Goal: Information Seeking & Learning: Understand process/instructions

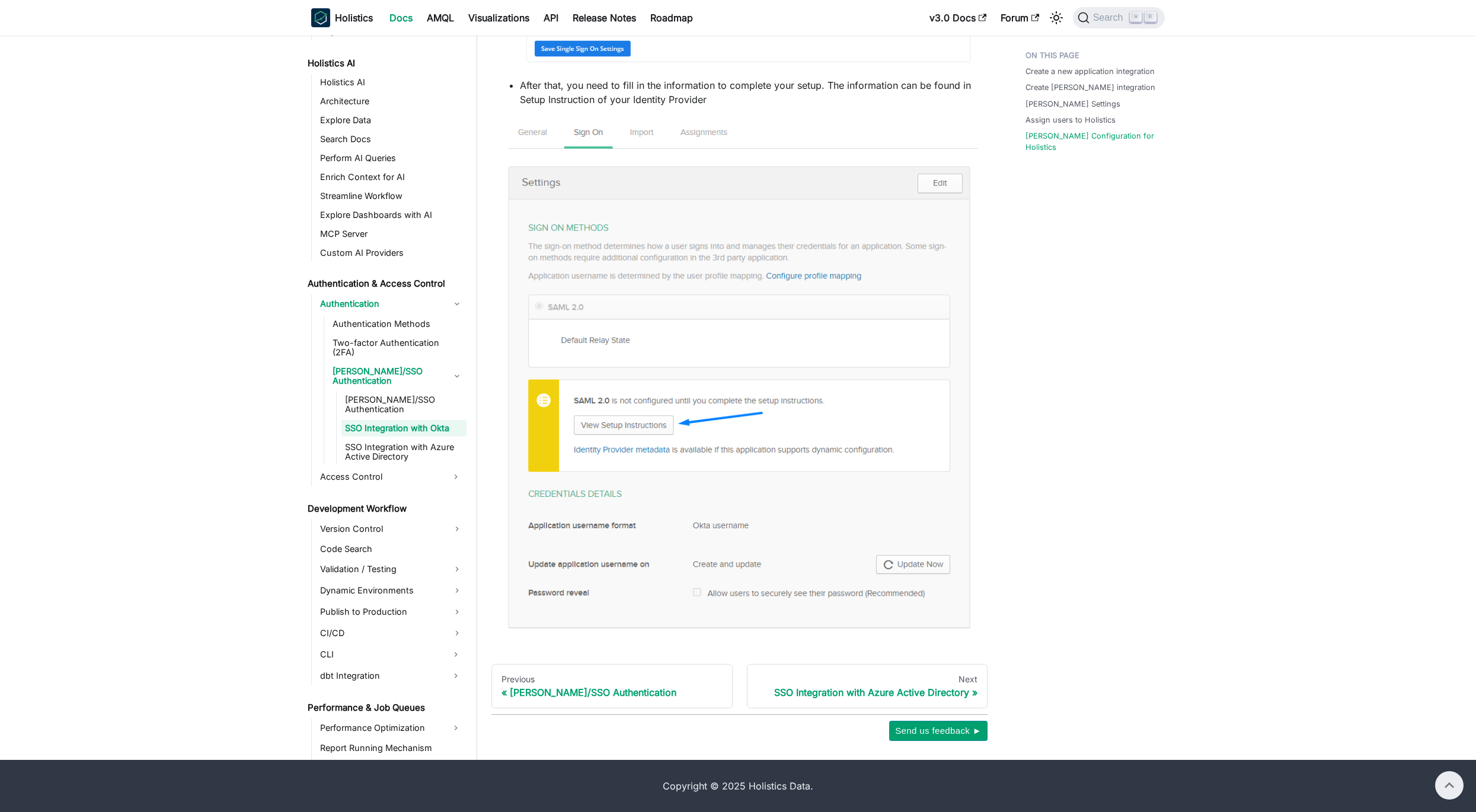
scroll to position [2728, 0]
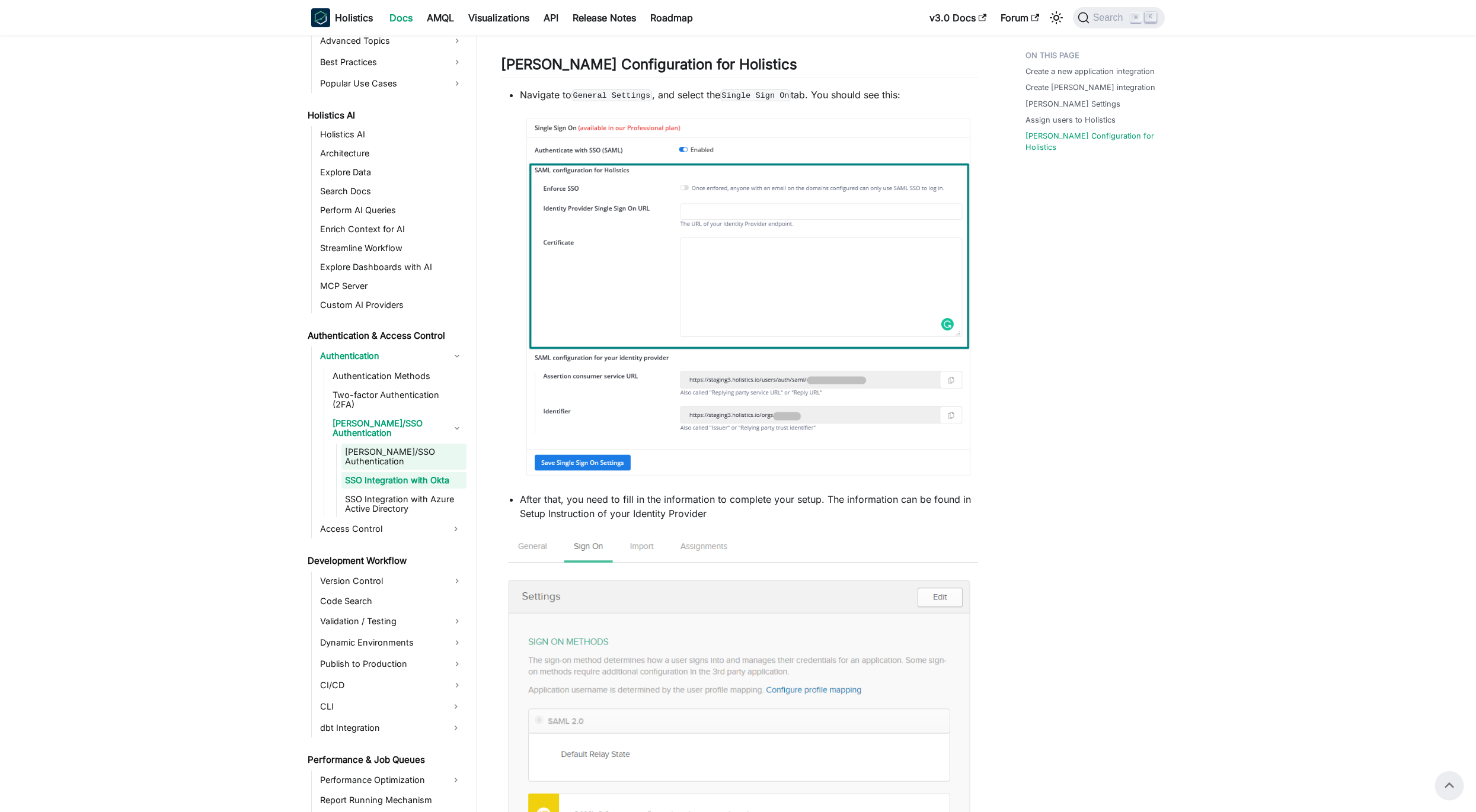
click at [398, 443] on link "[PERSON_NAME]/SSO Authentication" at bounding box center [404, 456] width 125 height 26
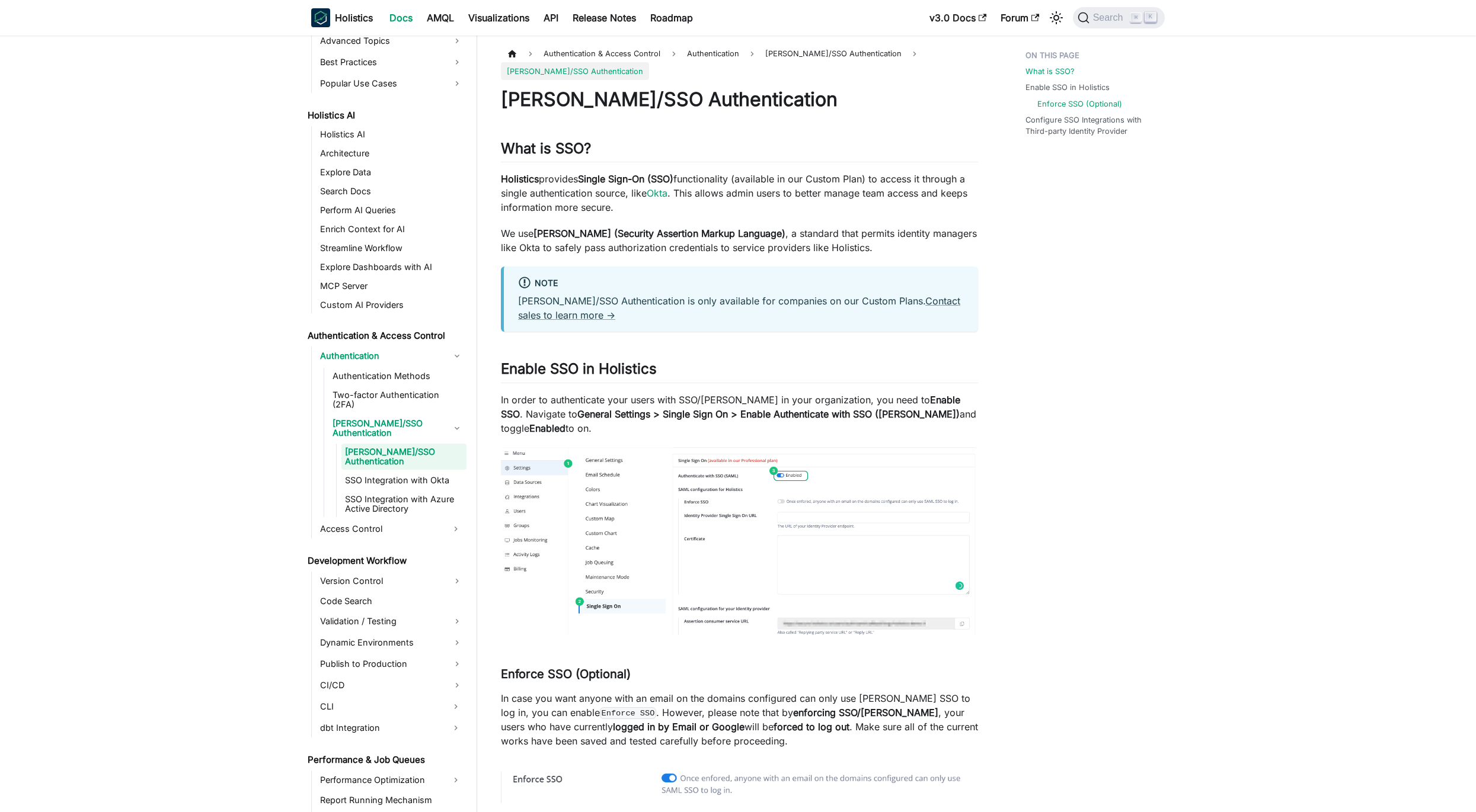
click at [1071, 106] on link "Enforce SSO (Optional)" at bounding box center [1080, 104] width 84 height 11
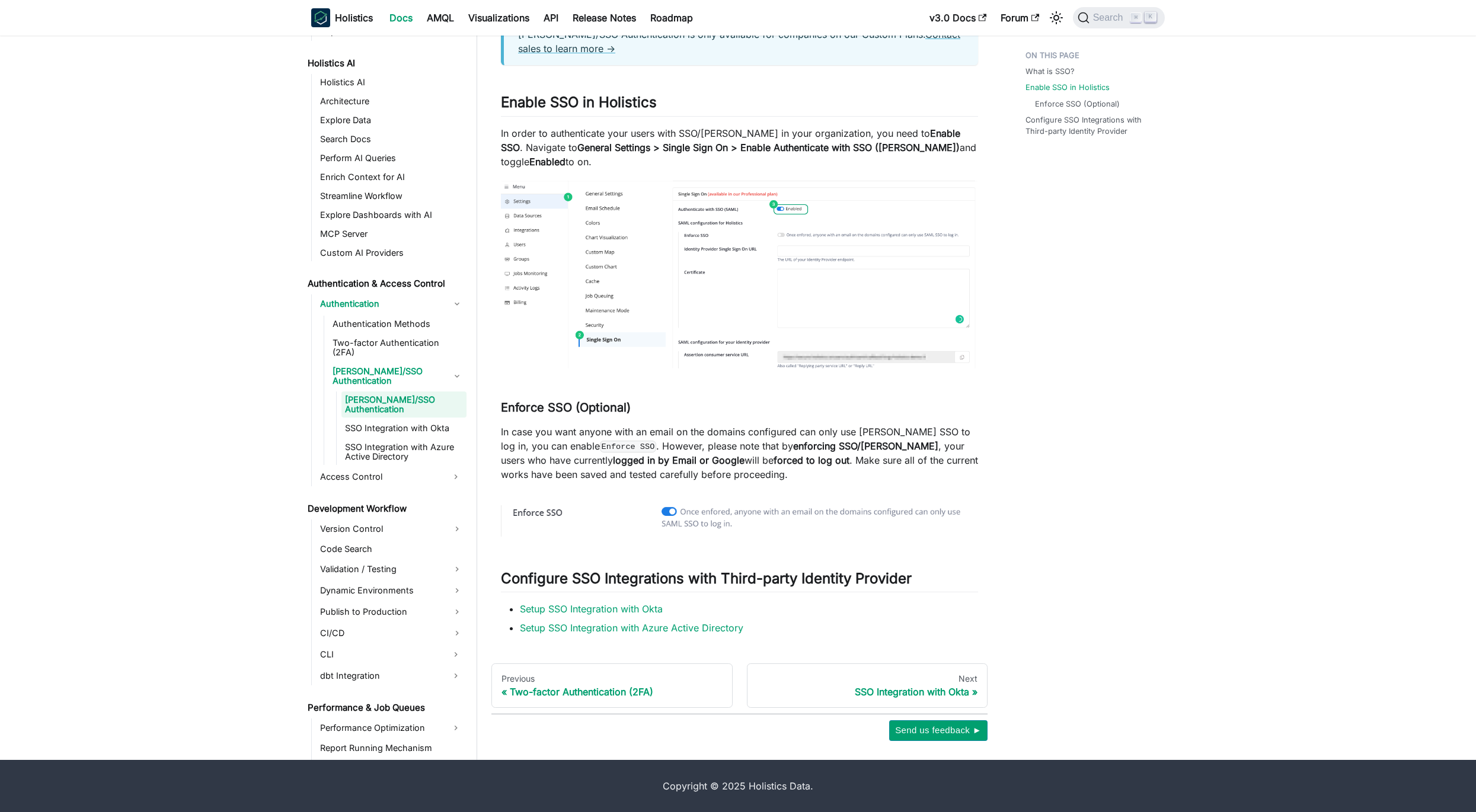
click at [784, 426] on p "In case you want anyone with an email on the domains configured can only use [P…" at bounding box center [738, 453] width 477 height 57
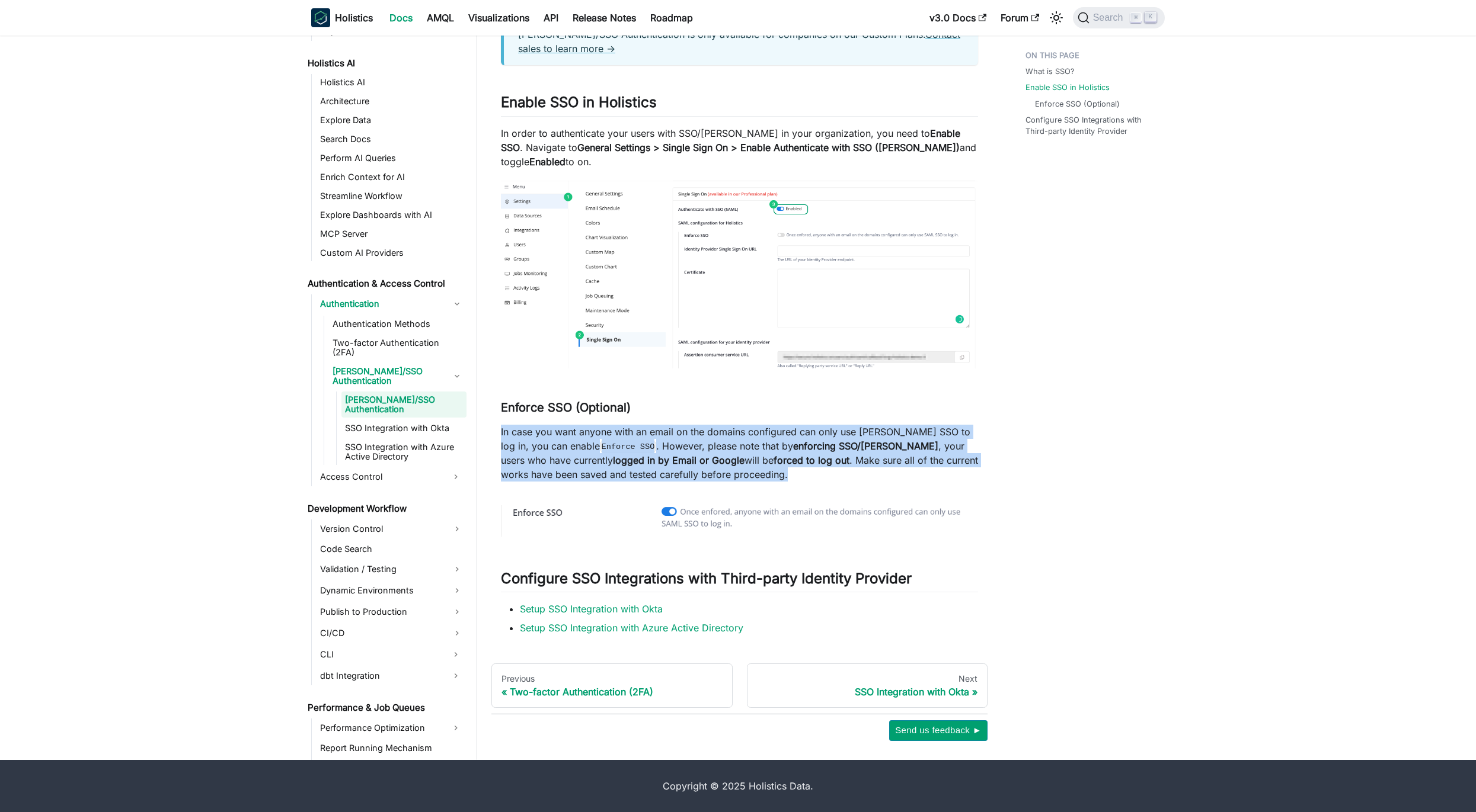
click at [784, 426] on p "In case you want anyone with an email on the domains configured can only use [P…" at bounding box center [738, 453] width 477 height 57
click at [888, 441] on p "In case you want anyone with an email on the domains configured can only use [P…" at bounding box center [738, 453] width 477 height 57
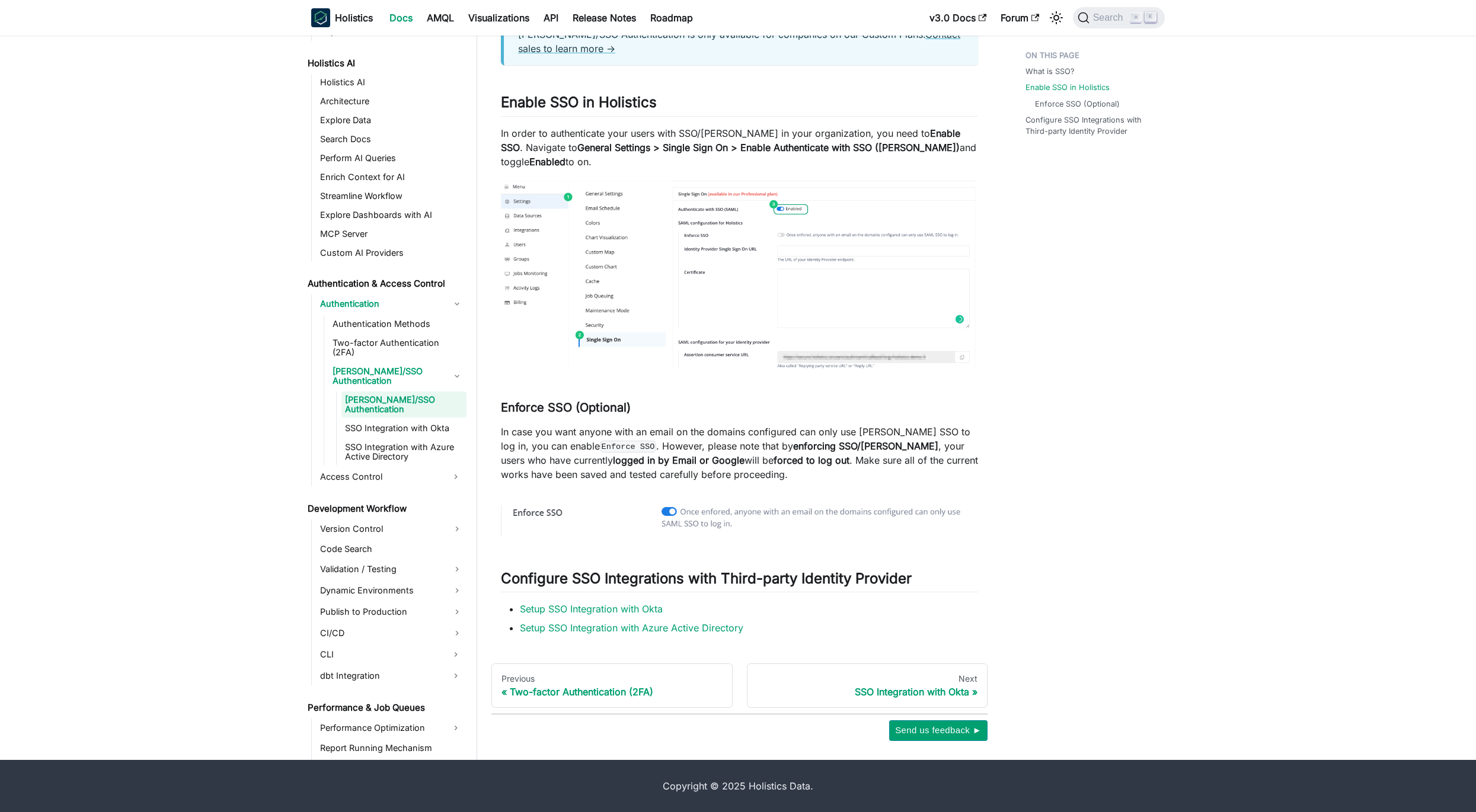
click at [630, 455] on strong "logged in by Email or Google" at bounding box center [678, 460] width 132 height 12
click at [619, 443] on p "In case you want anyone with an email on the domains configured can only use [P…" at bounding box center [738, 453] width 477 height 57
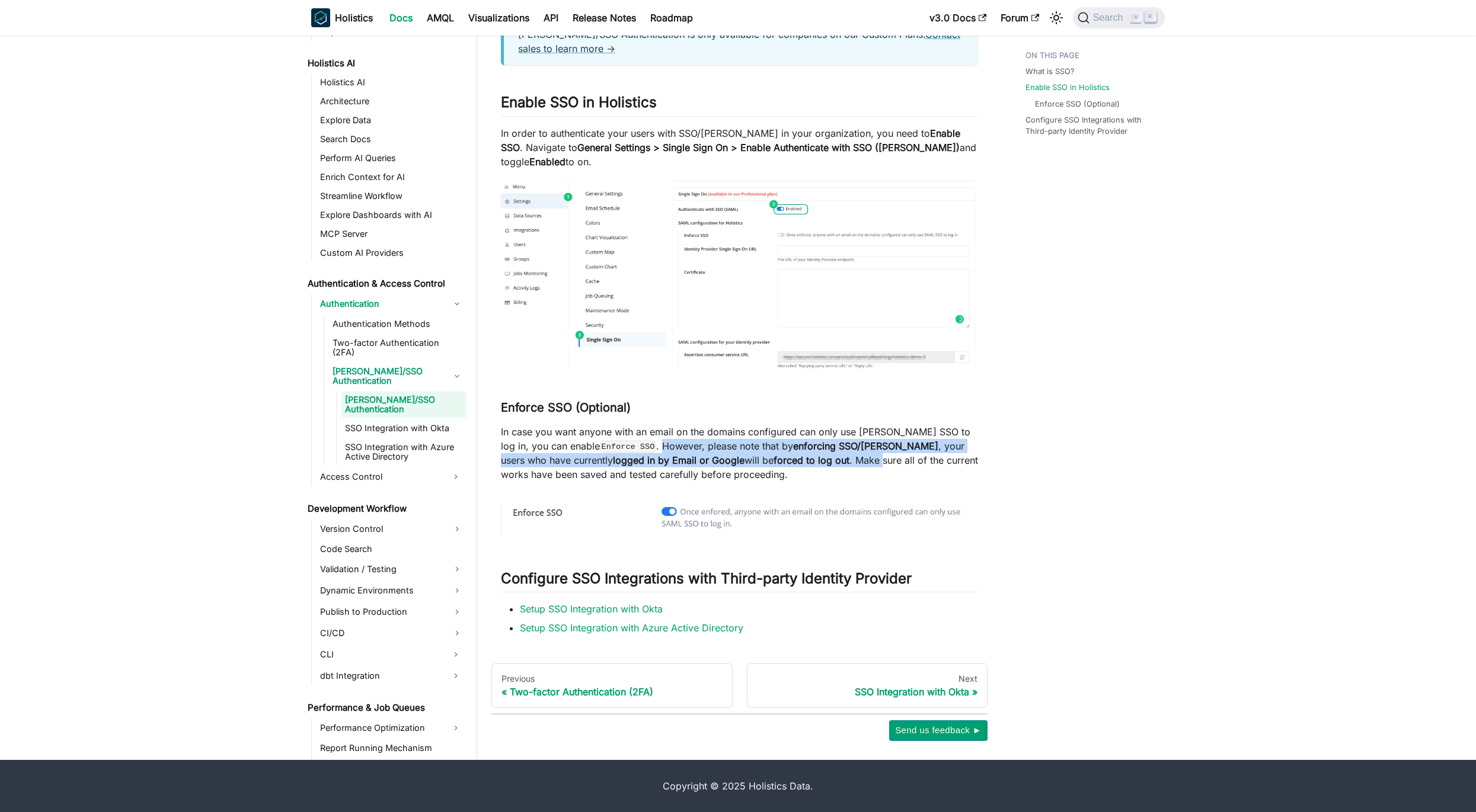
drag, startPoint x: 619, startPoint y: 443, endPoint x: 821, endPoint y: 454, distance: 202.3
click at [821, 454] on p "In case you want anyone with an email on the domains configured can only use [P…" at bounding box center [738, 453] width 477 height 57
drag, startPoint x: 814, startPoint y: 452, endPoint x: 908, endPoint y: 455, distance: 94.0
click at [816, 452] on p "In case you want anyone with an email on the domains configured can only use [P…" at bounding box center [738, 453] width 477 height 57
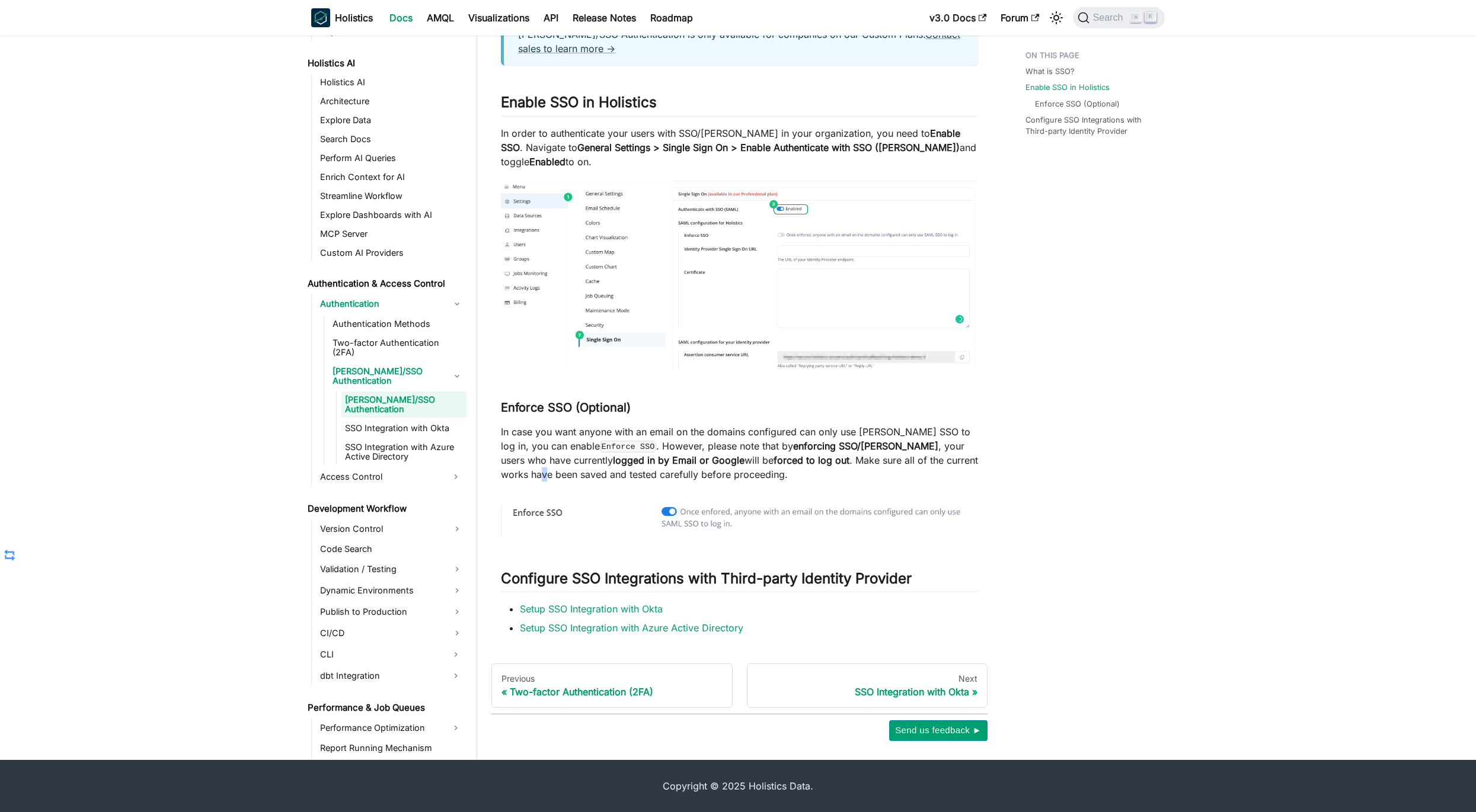
click at [959, 459] on p "In case you want anyone with an email on the domains configured can only use [P…" at bounding box center [738, 453] width 477 height 57
click at [958, 471] on p "In case you want anyone with an email on the domains configured can only use [P…" at bounding box center [738, 453] width 477 height 57
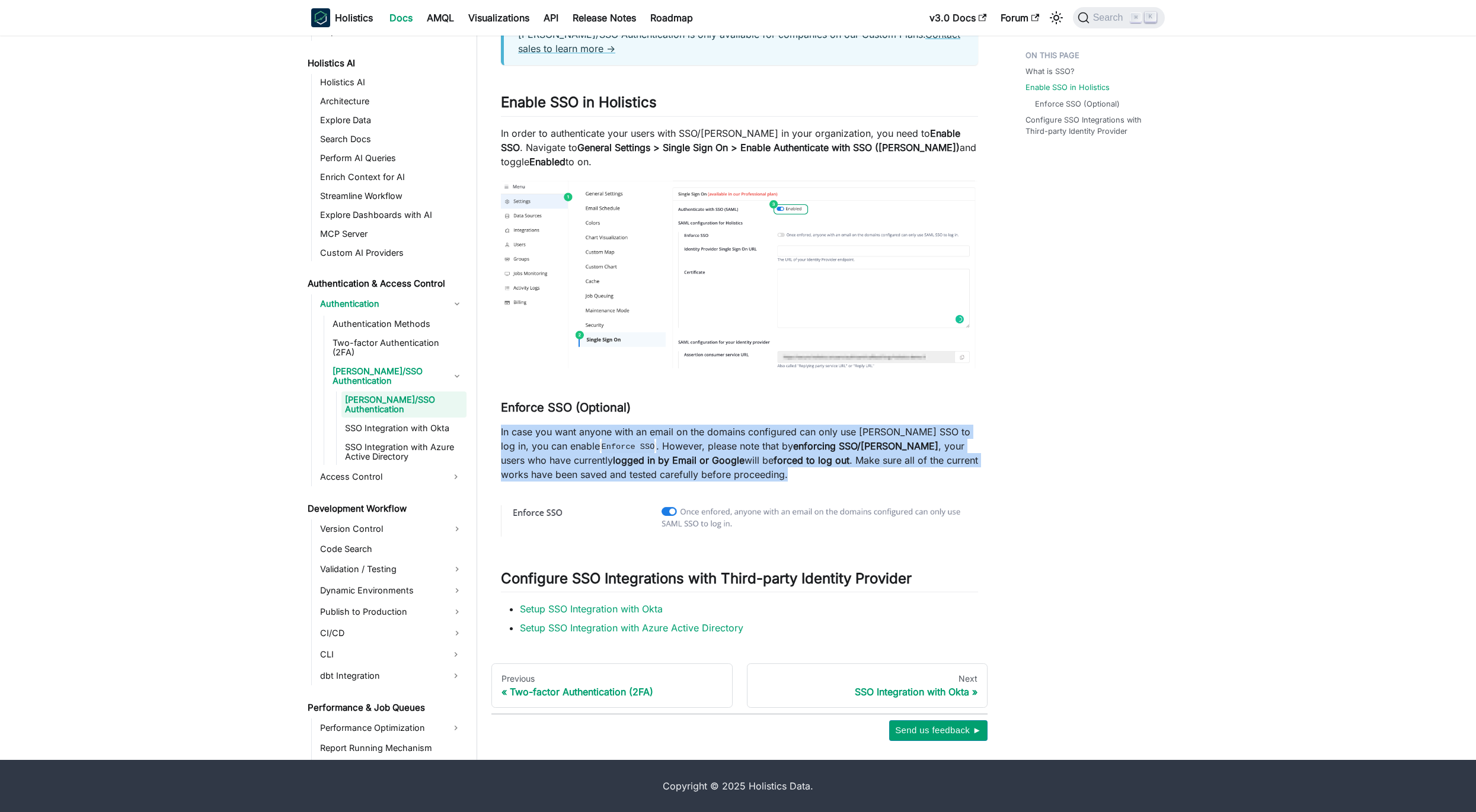
click at [958, 471] on p "In case you want anyone with an email on the domains configured can only use [P…" at bounding box center [738, 453] width 477 height 57
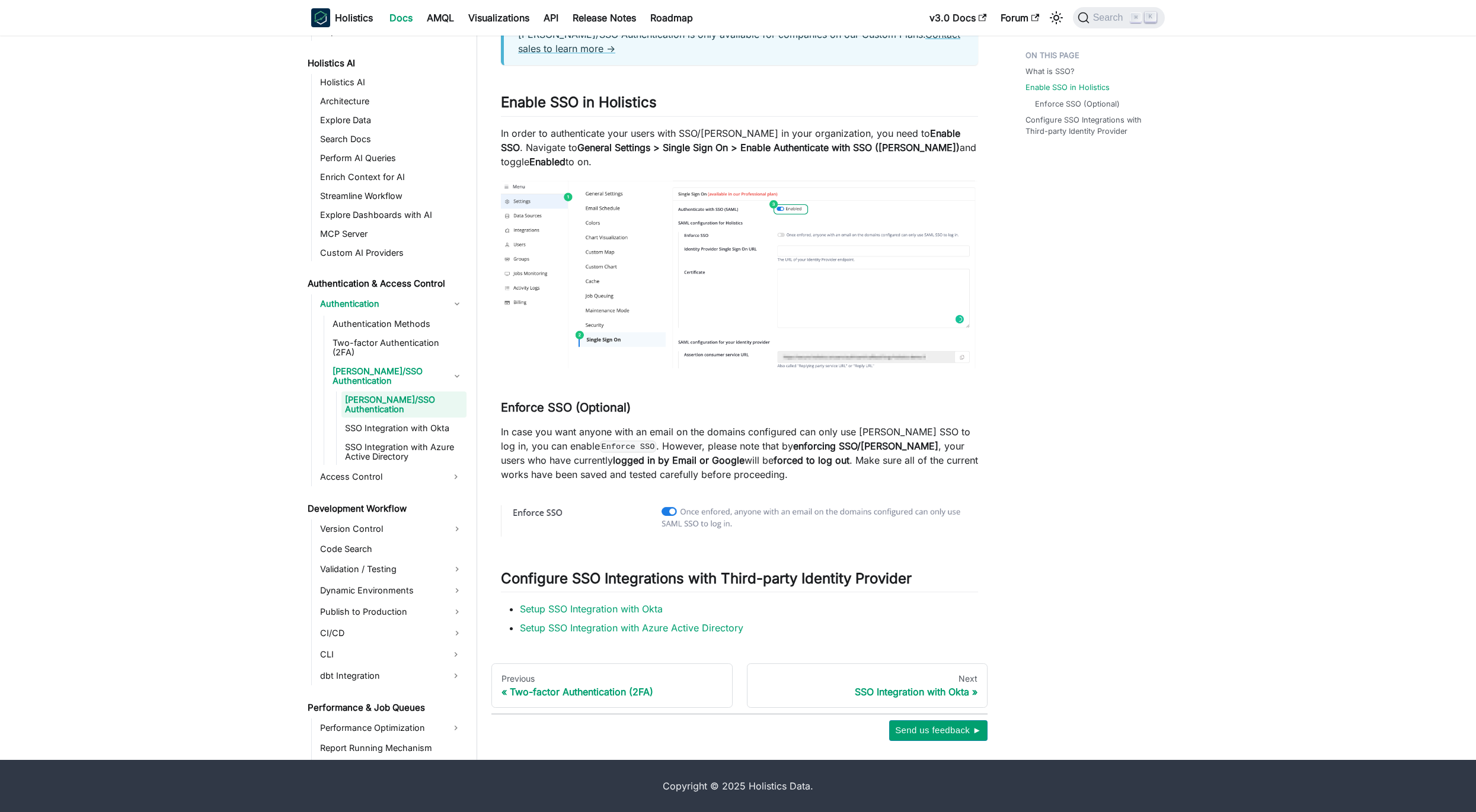
click at [1080, 470] on div "What is SSO? Enable SSO in Holistics Enforce SSO (Optional) Configure SSO Integ…" at bounding box center [1089, 260] width 175 height 963
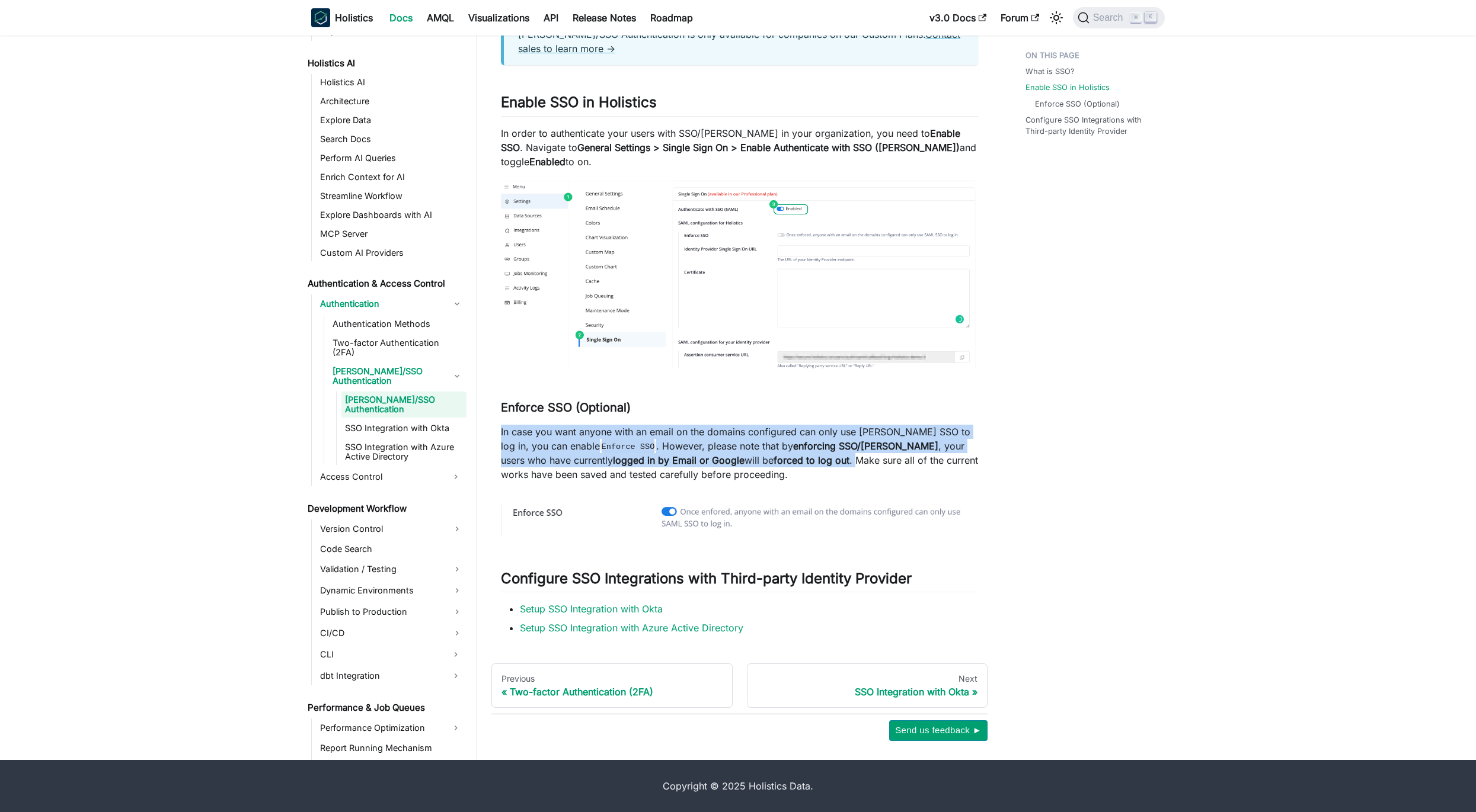
drag, startPoint x: 790, startPoint y: 461, endPoint x: 490, endPoint y: 431, distance: 301.5
click at [490, 431] on div "Authentication & Access Control Authentication [PERSON_NAME]/SSO Authentication…" at bounding box center [739, 260] width 525 height 963
click at [500, 425] on p "In case you want anyone with an email on the domains configured can only use [P…" at bounding box center [738, 453] width 477 height 57
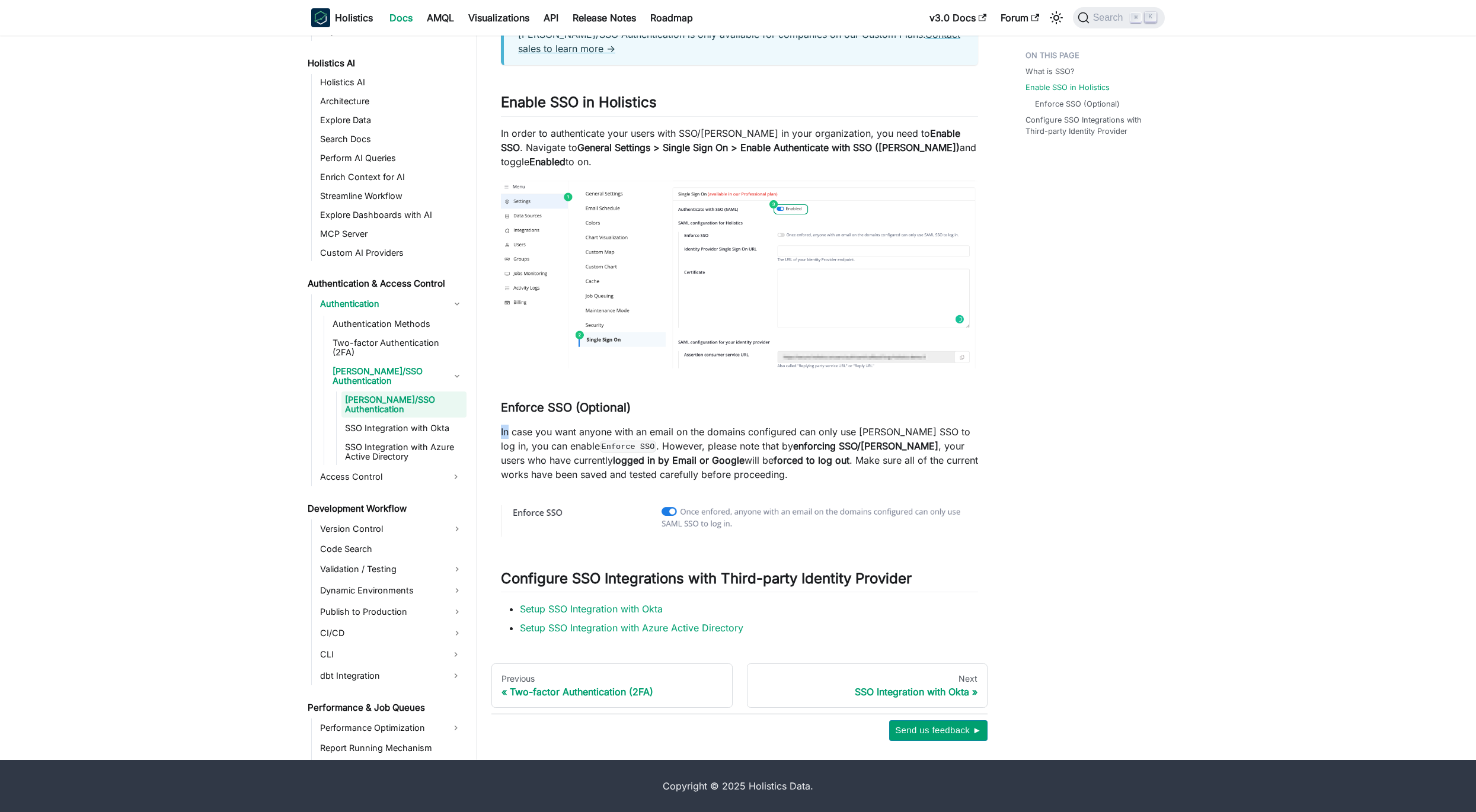
click at [500, 425] on p "In case you want anyone with an email on the domains configured can only use [P…" at bounding box center [738, 453] width 477 height 57
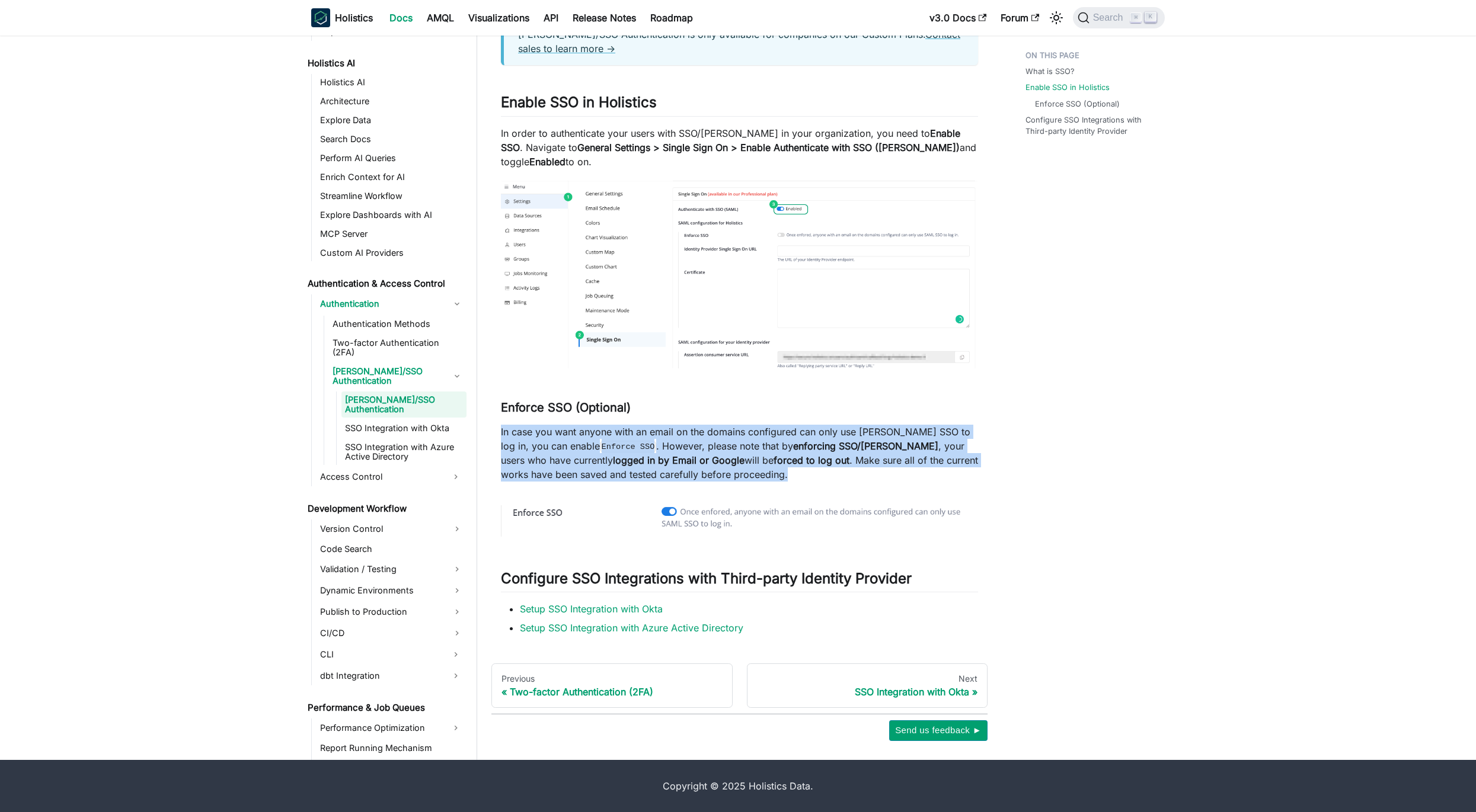
drag, startPoint x: 500, startPoint y: 425, endPoint x: 737, endPoint y: 469, distance: 241.0
click at [737, 469] on p "In case you want anyone with an email on the domains configured can only use [P…" at bounding box center [738, 453] width 477 height 57
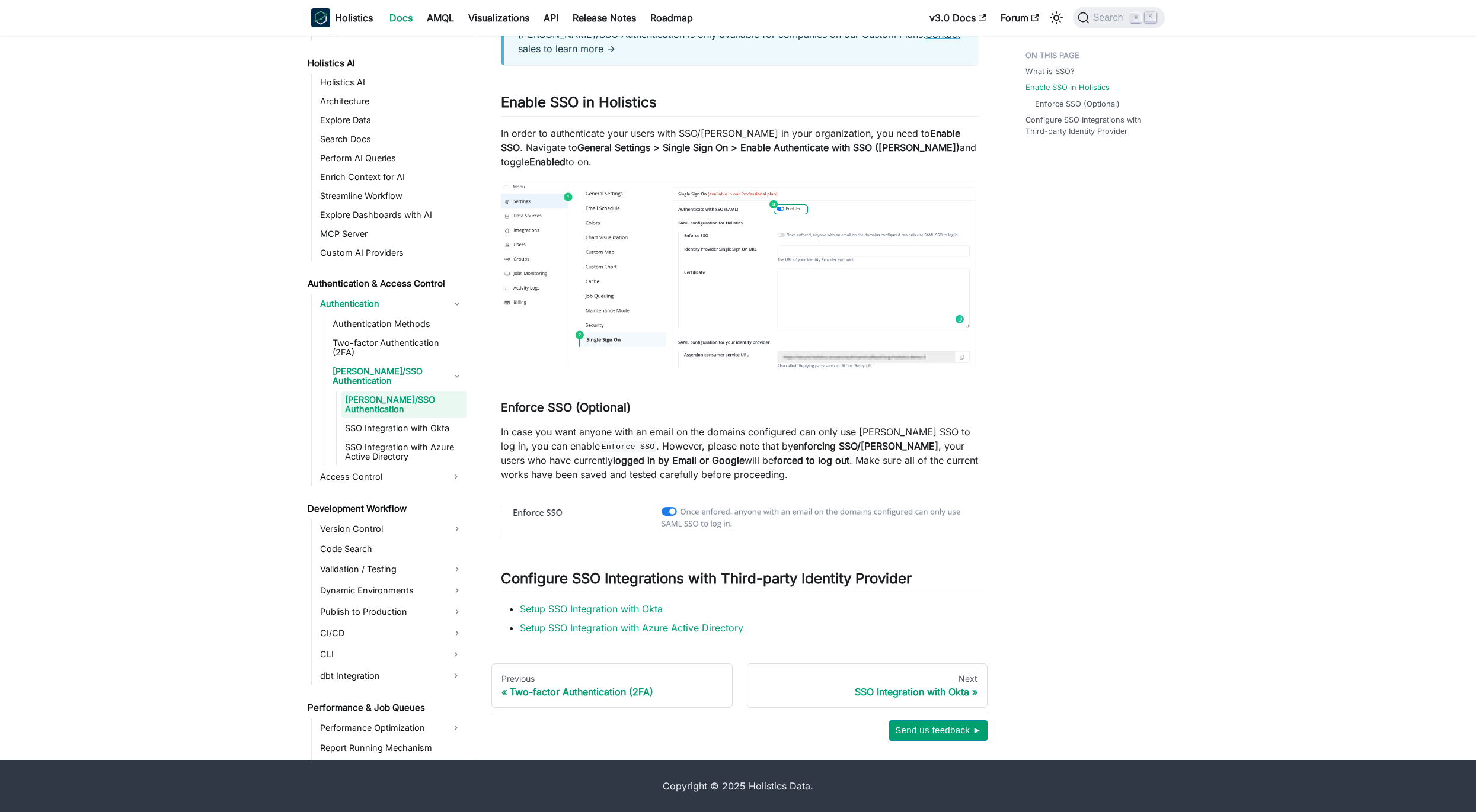
click at [747, 475] on p "In case you want anyone with an email on the domains configured can only use [P…" at bounding box center [738, 453] width 477 height 57
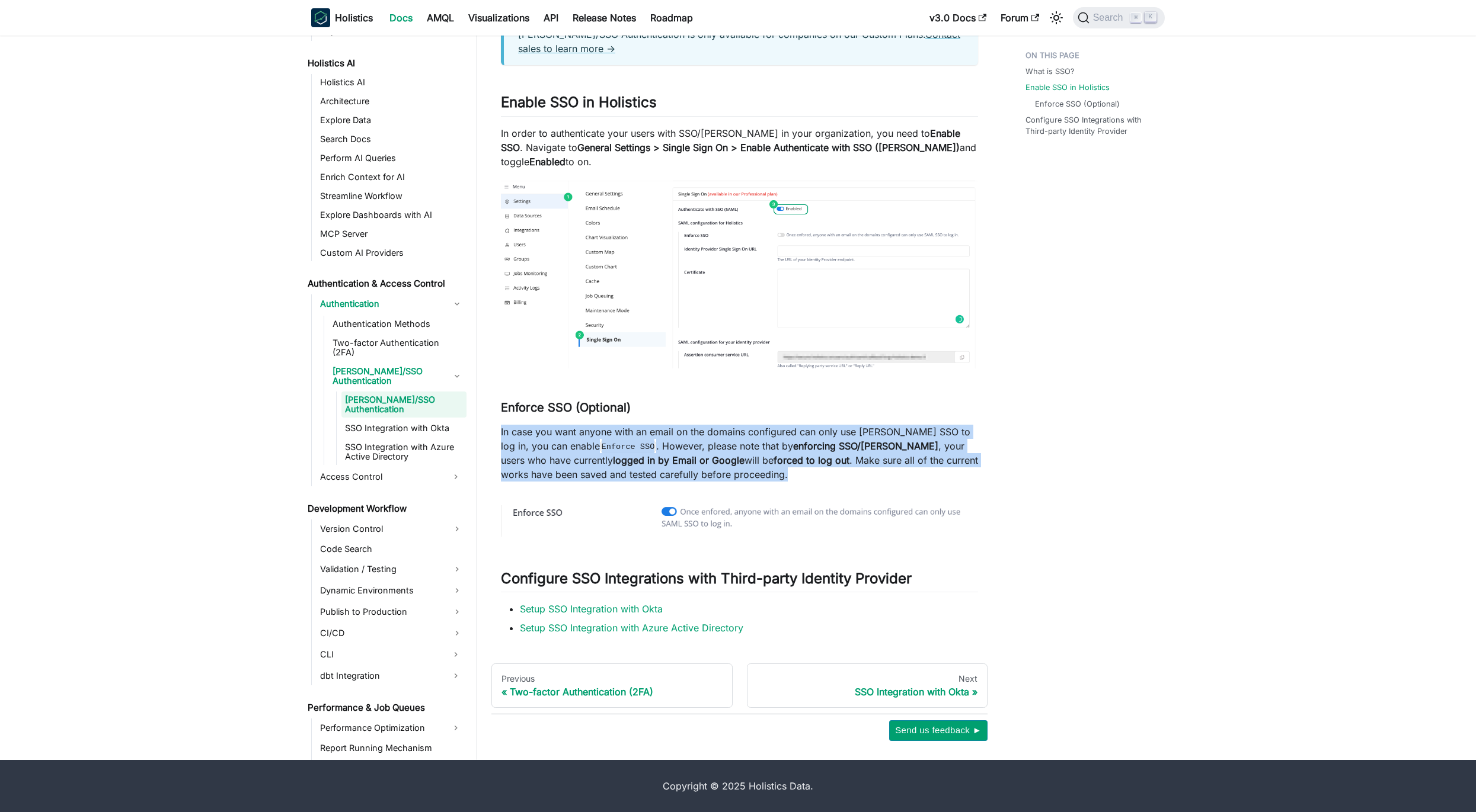
drag, startPoint x: 747, startPoint y: 475, endPoint x: 499, endPoint y: 422, distance: 253.6
click at [499, 422] on article "Authentication & Access Control Authentication [PERSON_NAME]/SSO Authentication…" at bounding box center [739, 206] width 496 height 857
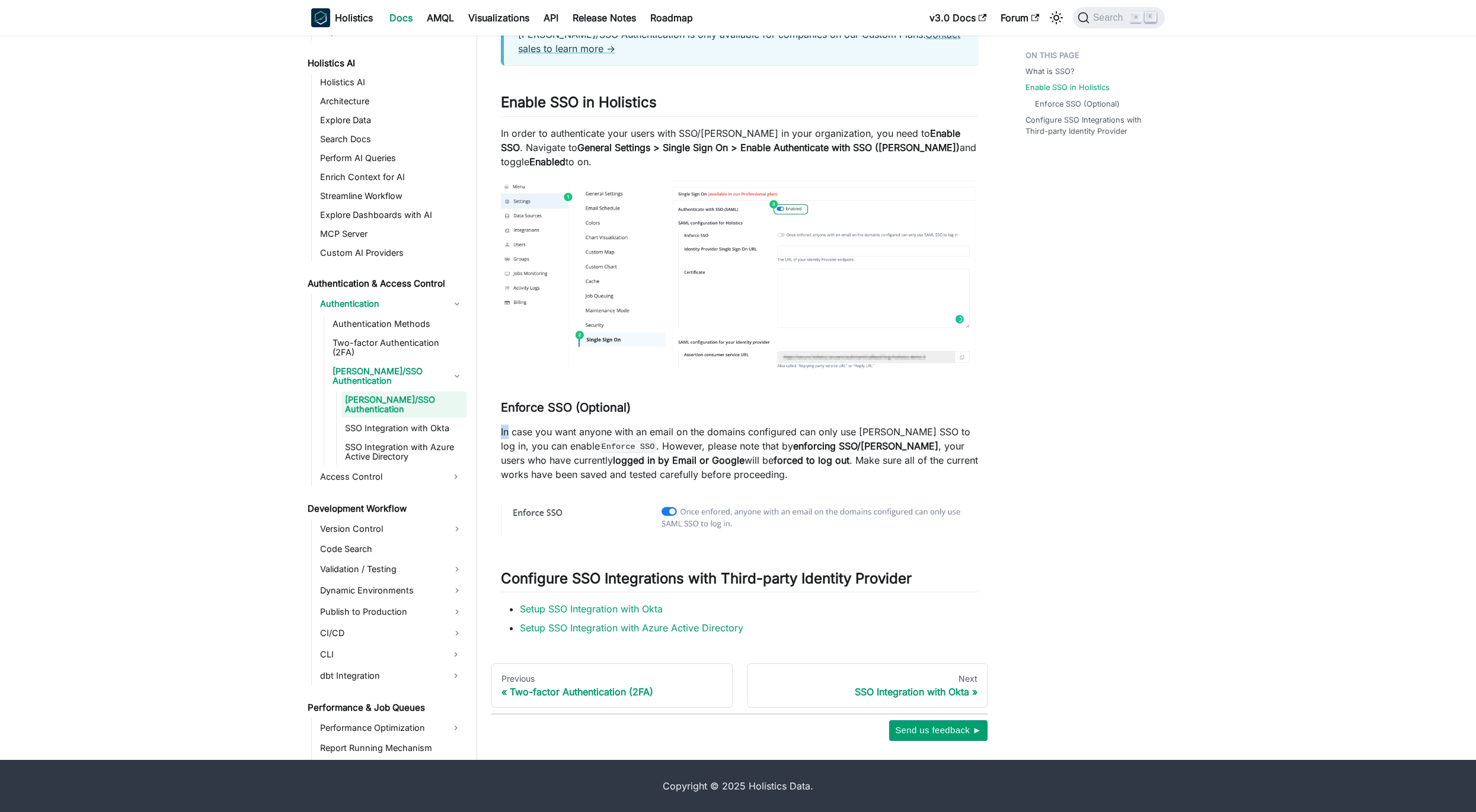
drag, startPoint x: 499, startPoint y: 422, endPoint x: 658, endPoint y: 464, distance: 164.5
click at [529, 427] on article "Authentication & Access Control Authentication [PERSON_NAME]/SSO Authentication…" at bounding box center [739, 206] width 496 height 857
click at [696, 471] on p "In case you want anyone with an email on the domains configured can only use [P…" at bounding box center [738, 453] width 477 height 57
click at [777, 459] on strong "forced to log out" at bounding box center [811, 460] width 76 height 12
drag, startPoint x: 777, startPoint y: 459, endPoint x: 724, endPoint y: 456, distance: 53.1
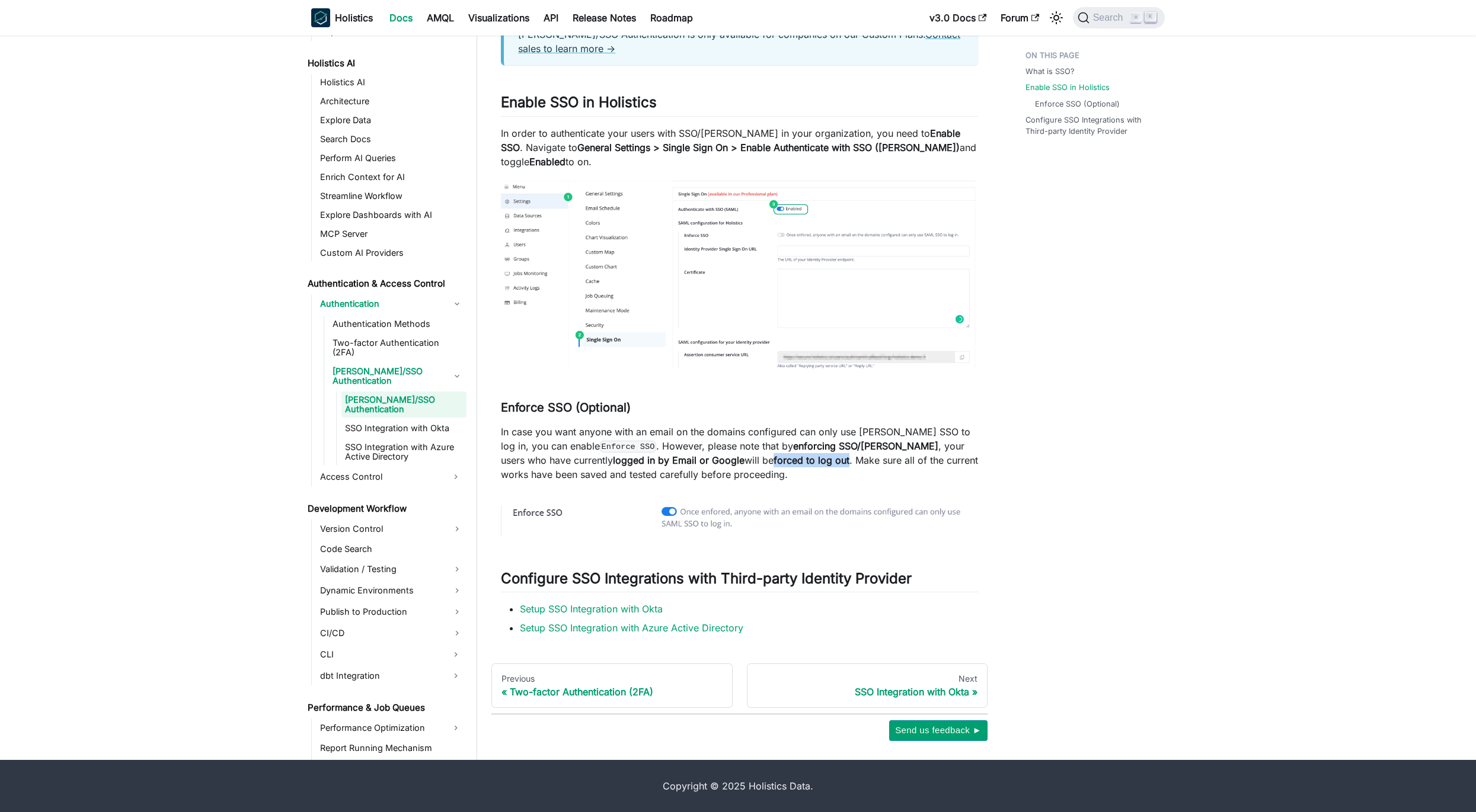
click at [773, 456] on strong "forced to log out" at bounding box center [811, 460] width 76 height 12
click at [773, 459] on strong "forced to log out" at bounding box center [811, 460] width 76 height 12
drag, startPoint x: 727, startPoint y: 459, endPoint x: 776, endPoint y: 464, distance: 49.3
click at [776, 464] on strong "forced to log out" at bounding box center [811, 460] width 76 height 12
click at [1184, 169] on main "Authentication & Access Control Authentication [PERSON_NAME]/SSO Authentication…" at bounding box center [976, 264] width 998 height 991
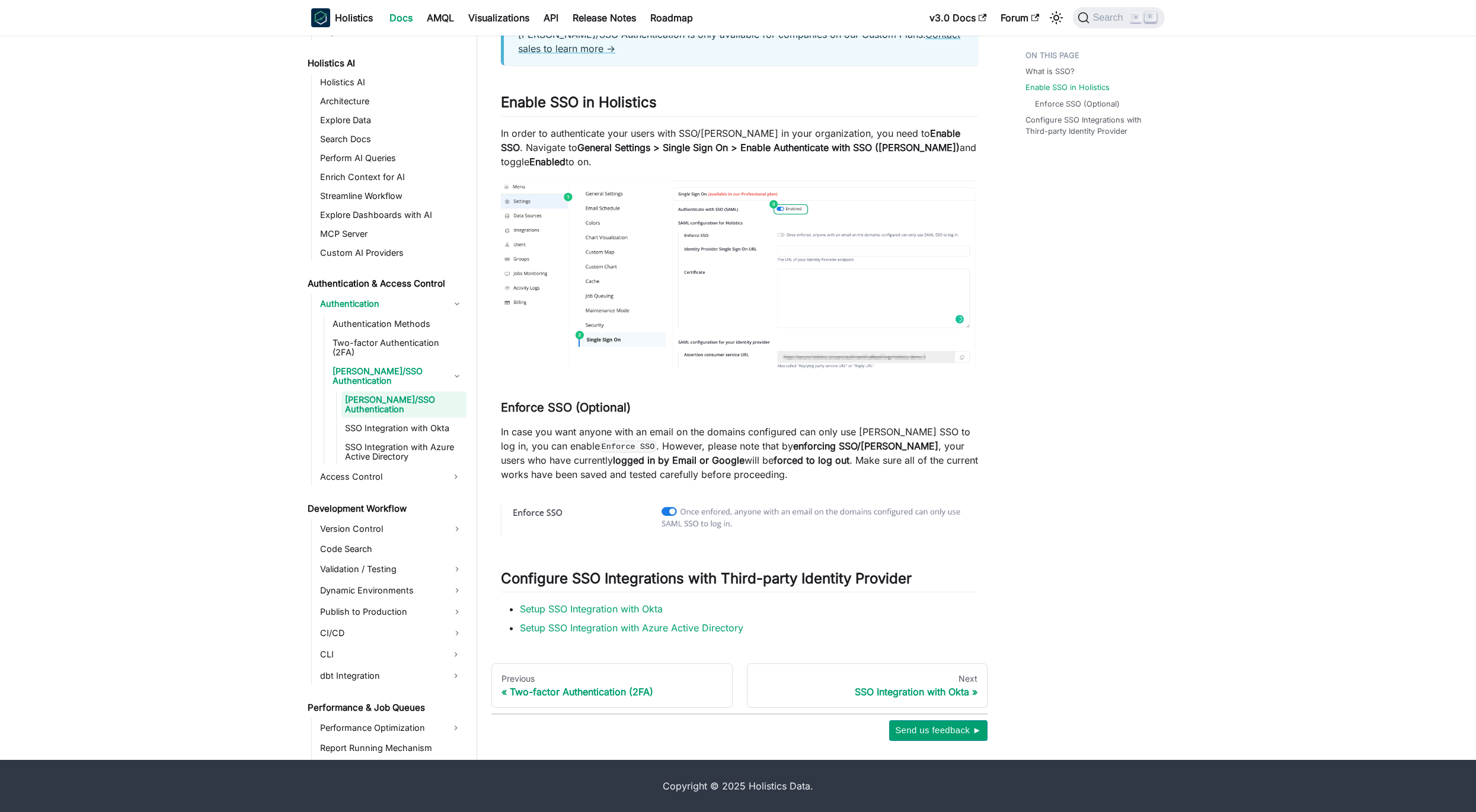
click at [1345, 261] on main "Authentication & Access Control Authentication [PERSON_NAME]/SSO Authentication…" at bounding box center [976, 264] width 998 height 991
click at [773, 461] on strong "forced to log out" at bounding box center [811, 460] width 76 height 12
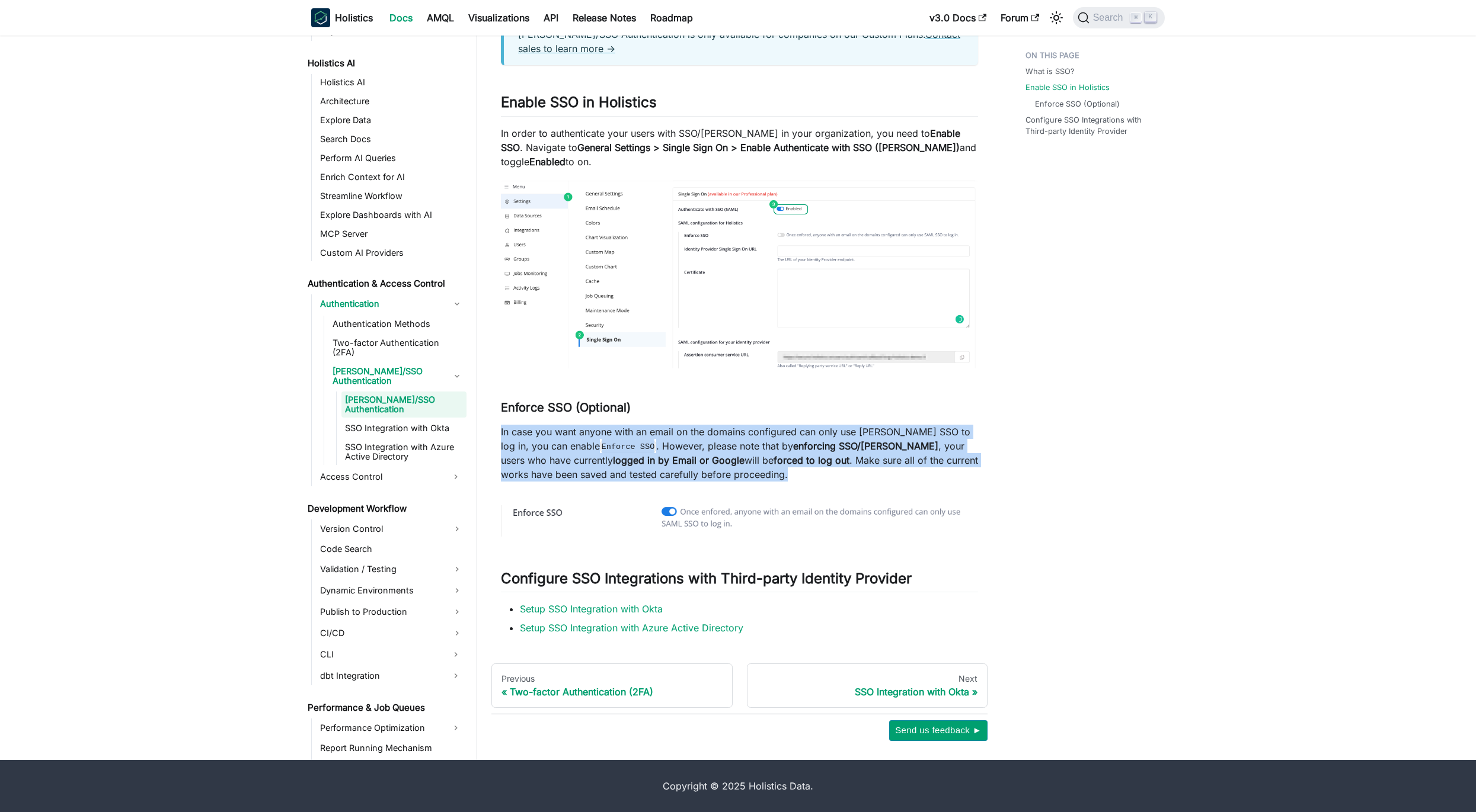
click at [773, 461] on strong "forced to log out" at bounding box center [811, 460] width 76 height 12
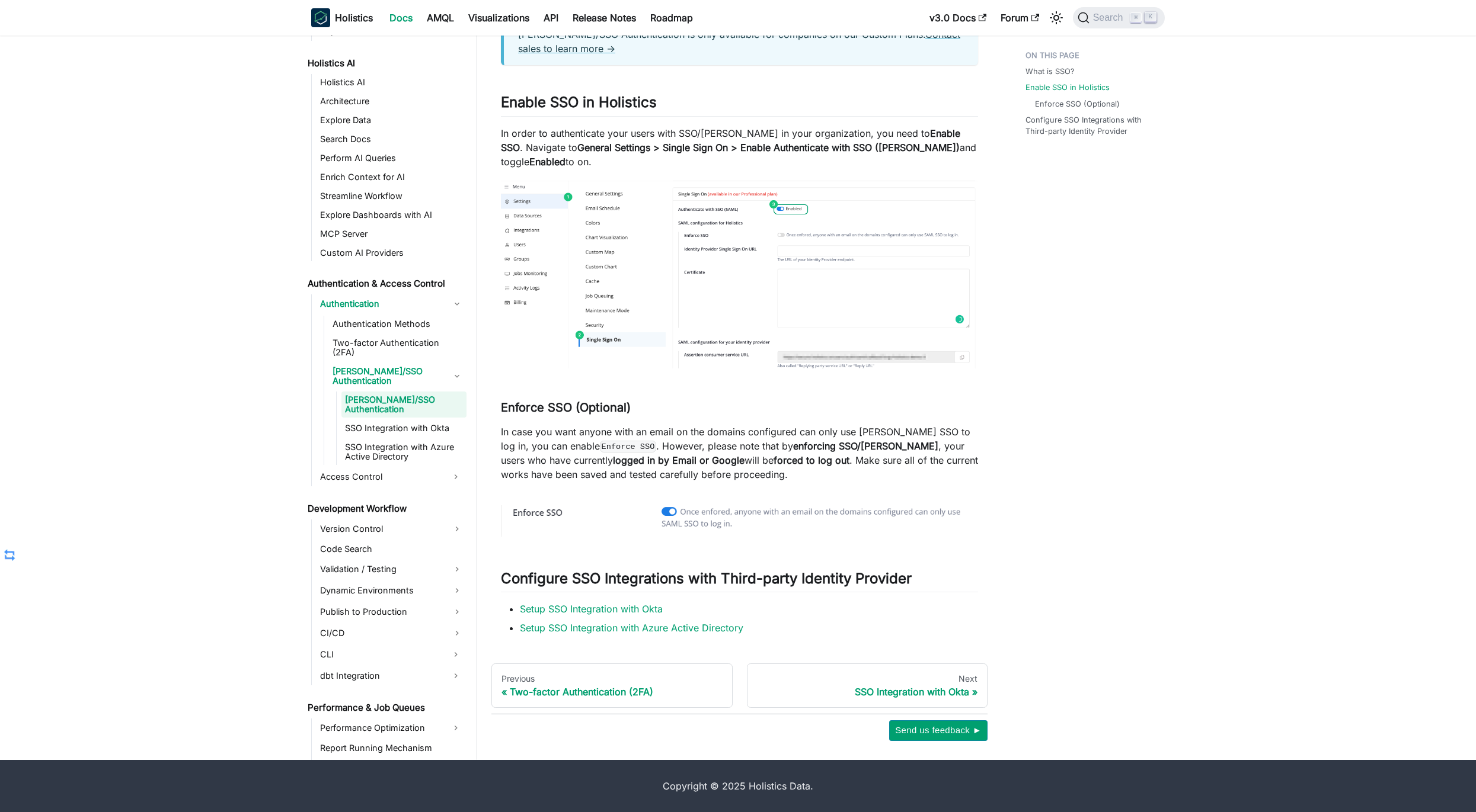
click at [782, 472] on p "In case you want anyone with an email on the domains configured can only use [P…" at bounding box center [738, 453] width 477 height 57
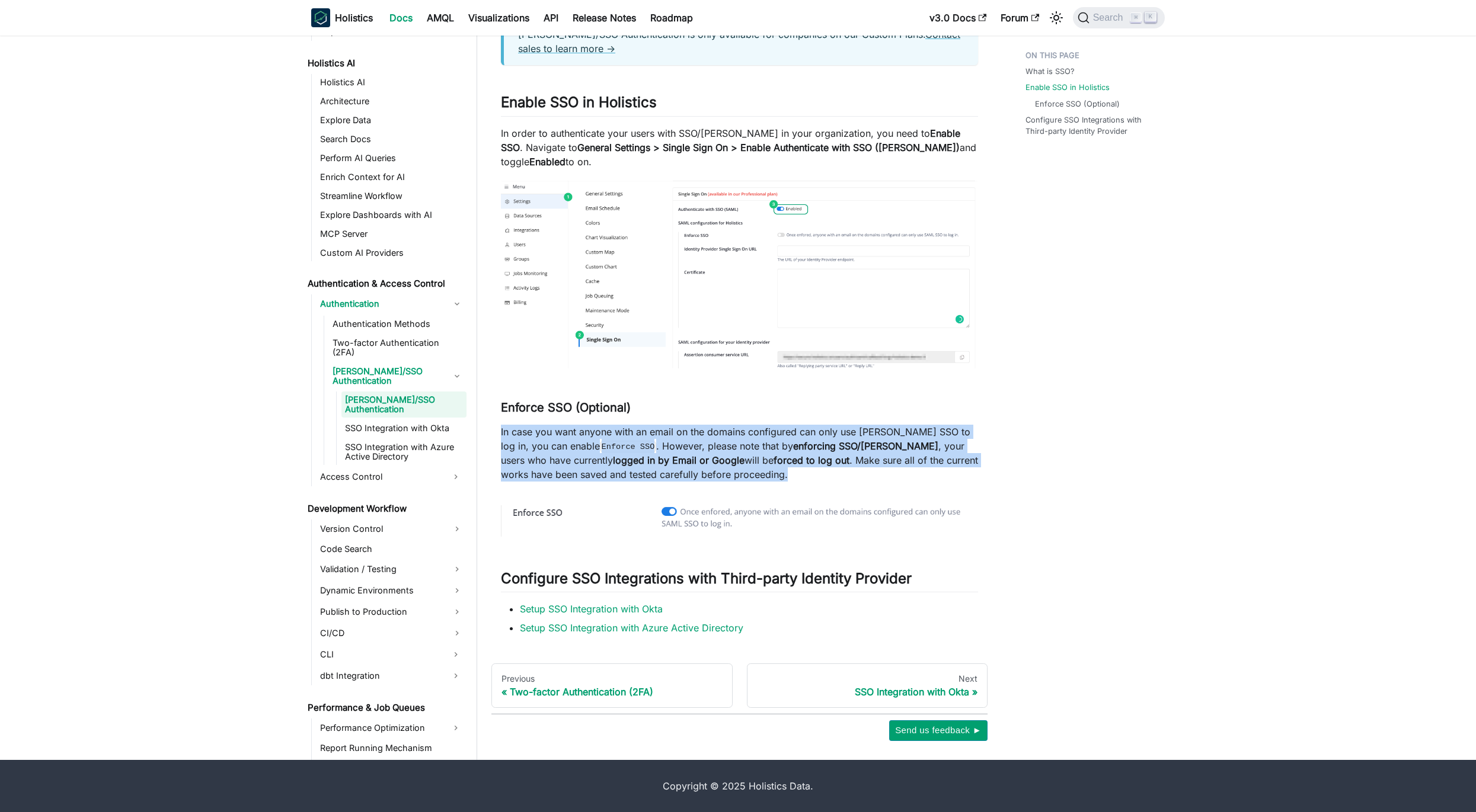
click at [782, 472] on p "In case you want anyone with an email on the domains configured can only use [P…" at bounding box center [738, 453] width 477 height 57
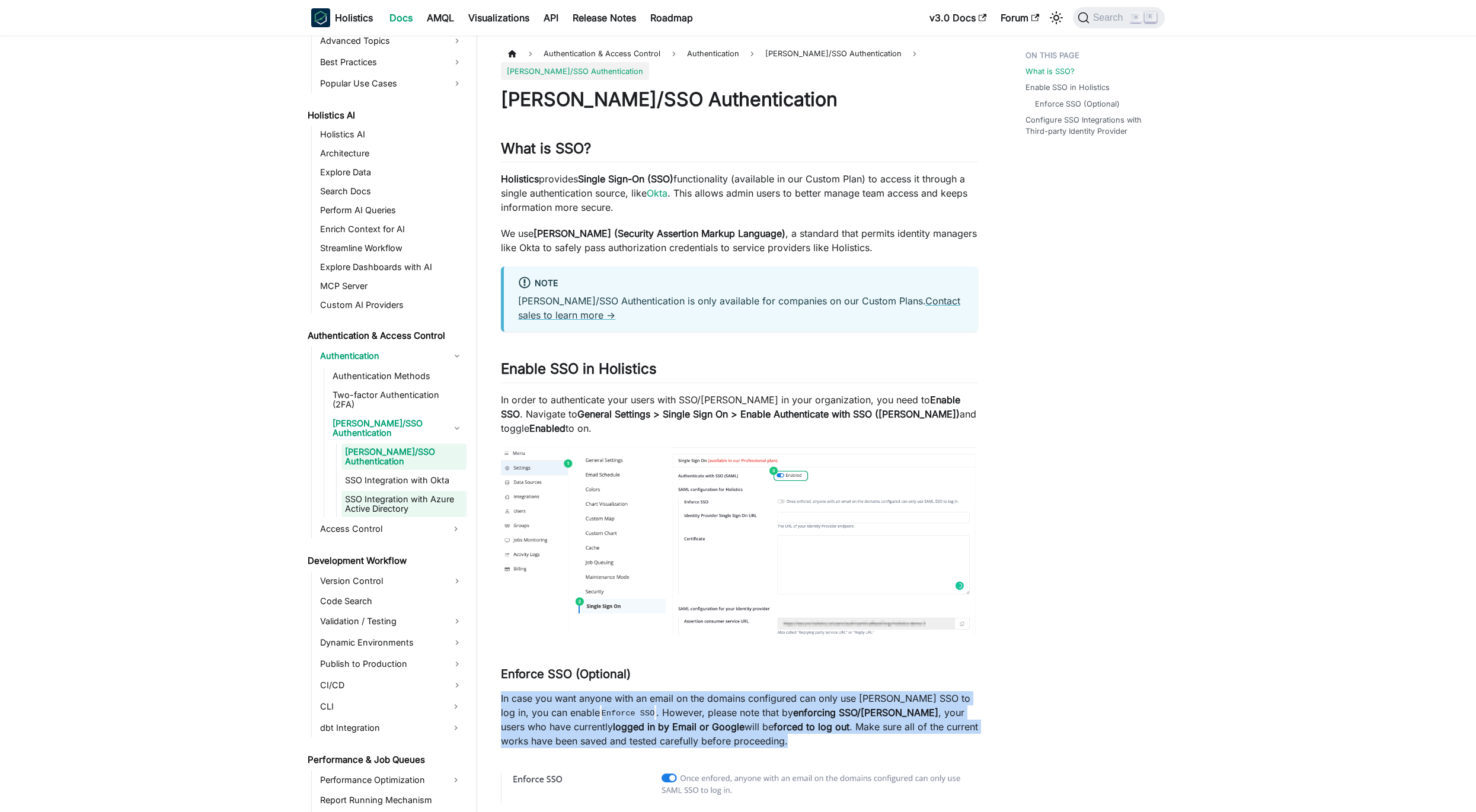
click at [413, 491] on link "SSO Integration with Azure Active Directory" at bounding box center [404, 504] width 125 height 26
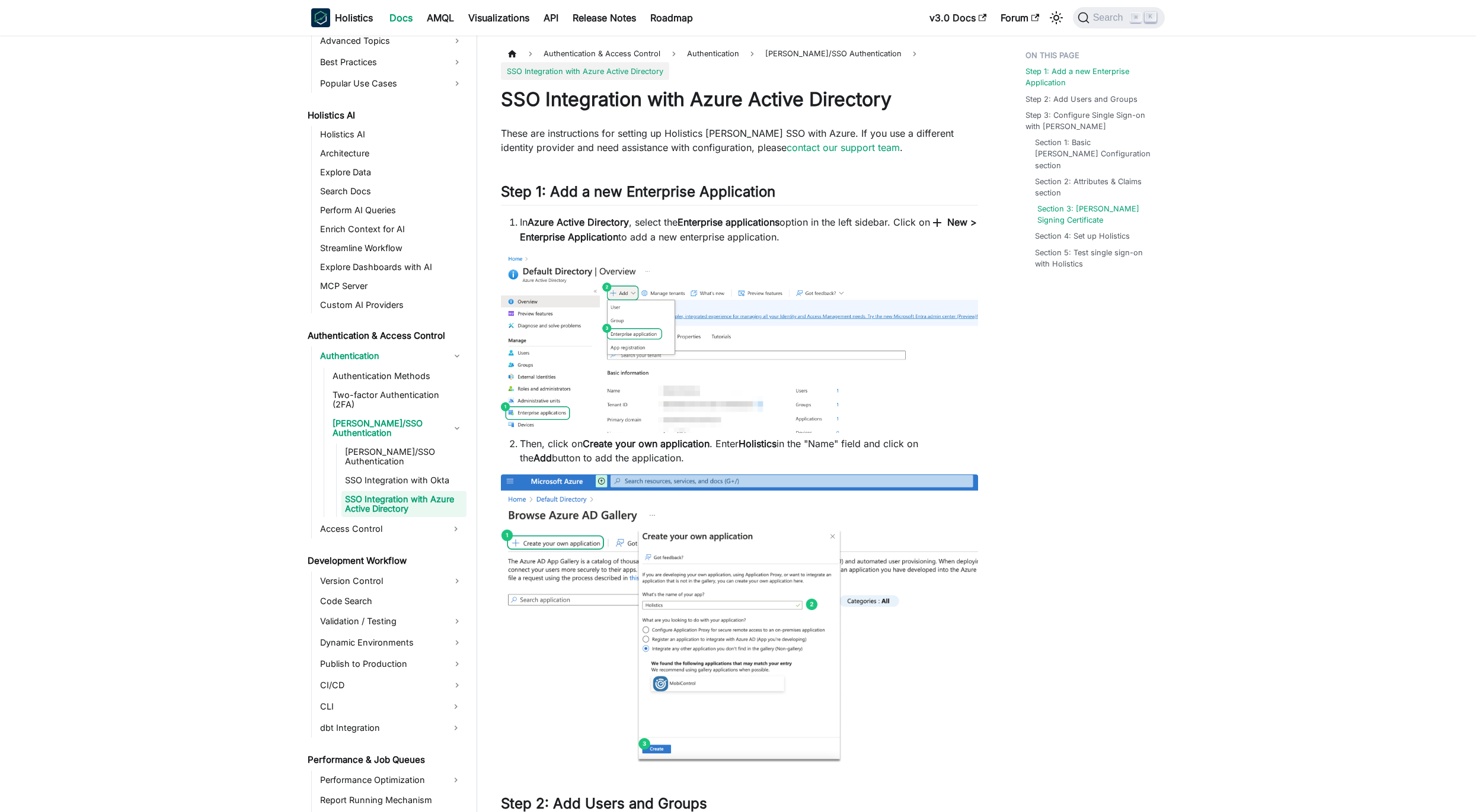
click at [1110, 205] on link "Section 3: [PERSON_NAME] Signing Certificate" at bounding box center [1096, 214] width 118 height 23
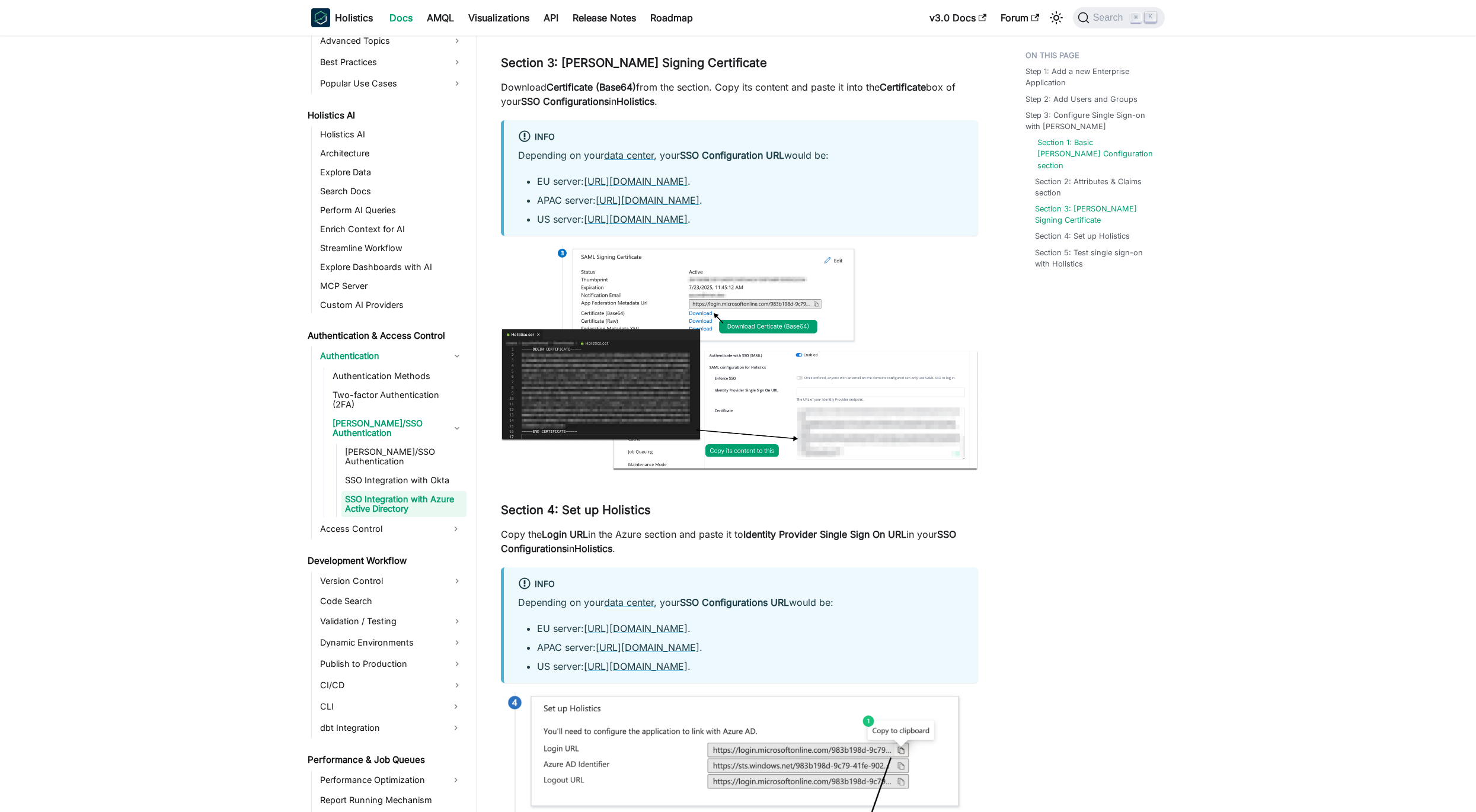
click at [1097, 158] on link "Section 1: Basic [PERSON_NAME] Configuration section" at bounding box center [1096, 154] width 118 height 34
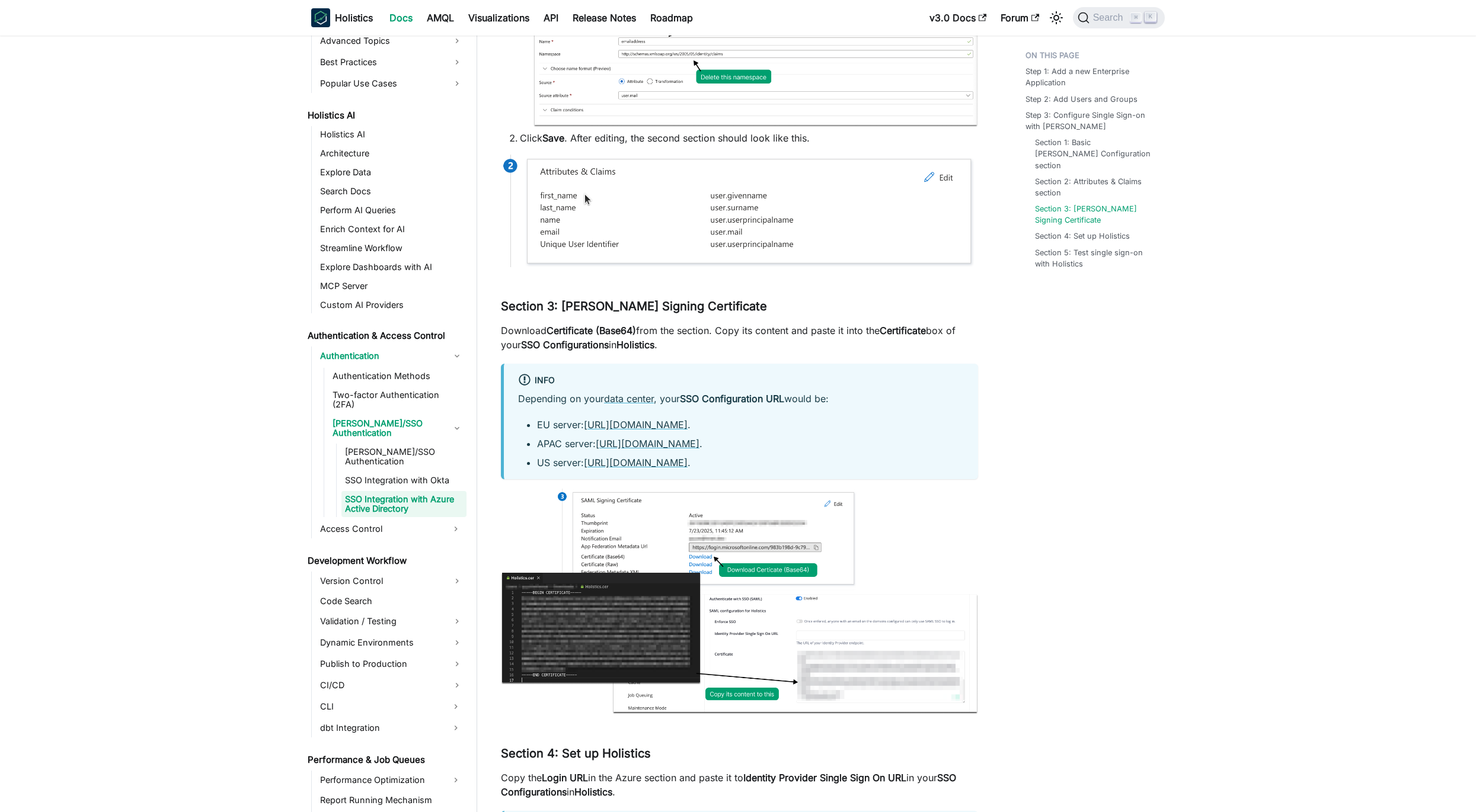
scroll to position [2637, 0]
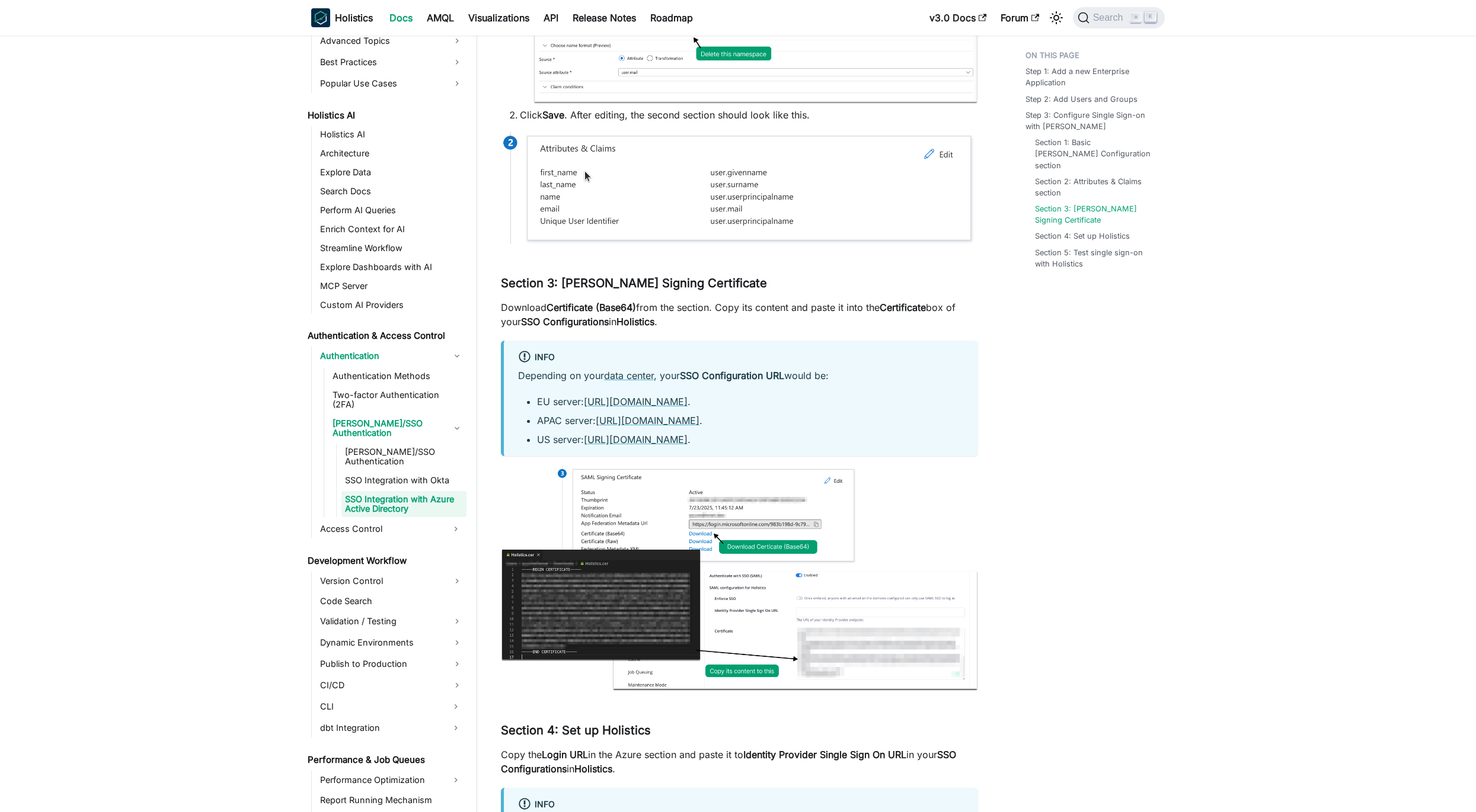
click at [672, 300] on p "Download Certificate (Base64) from the section. Copy its content and paste it i…" at bounding box center [738, 314] width 477 height 28
click at [817, 300] on p "Download Certificate (Base64) from the section. Copy its content and paste it i…" at bounding box center [738, 314] width 477 height 28
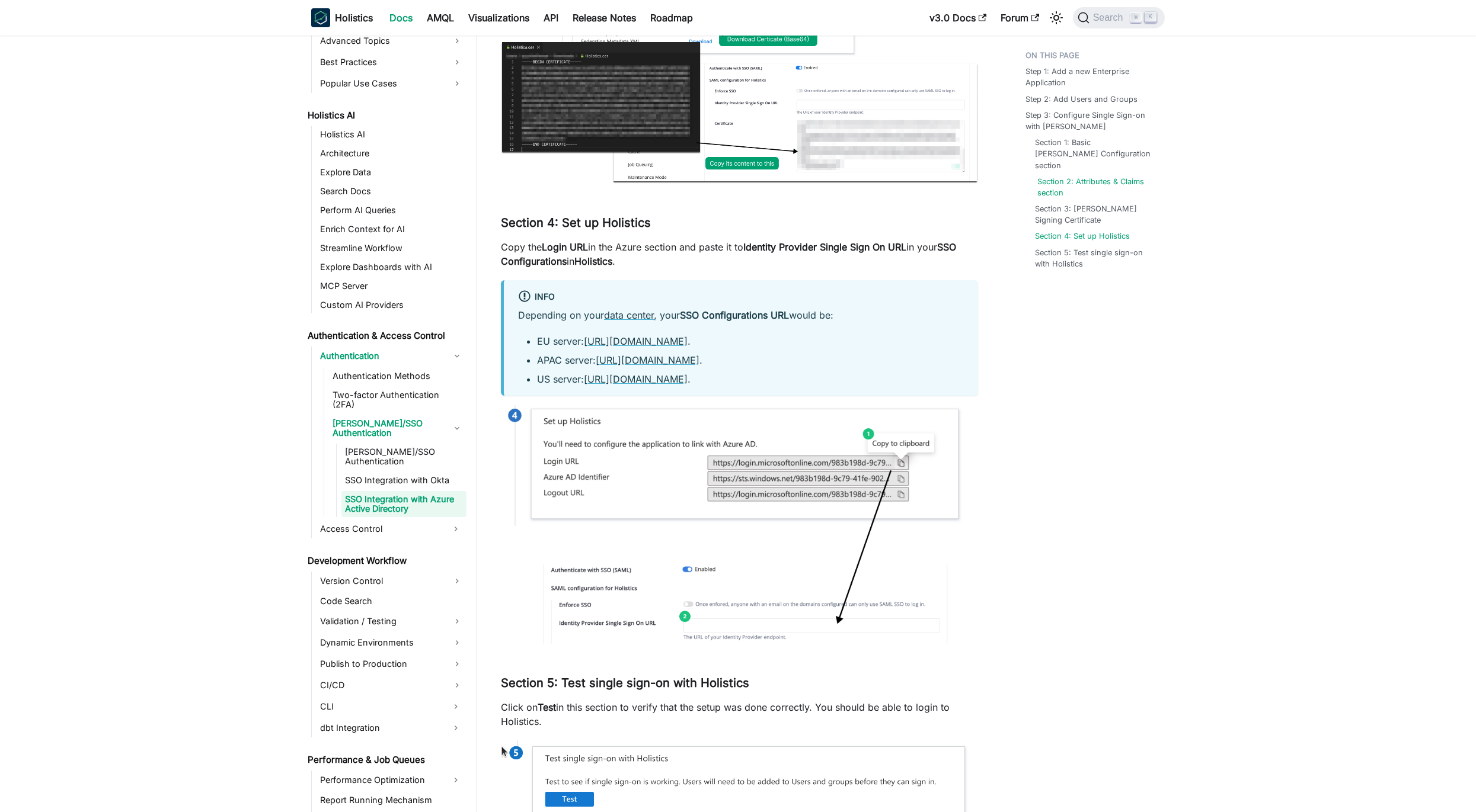
scroll to position [3146, 0]
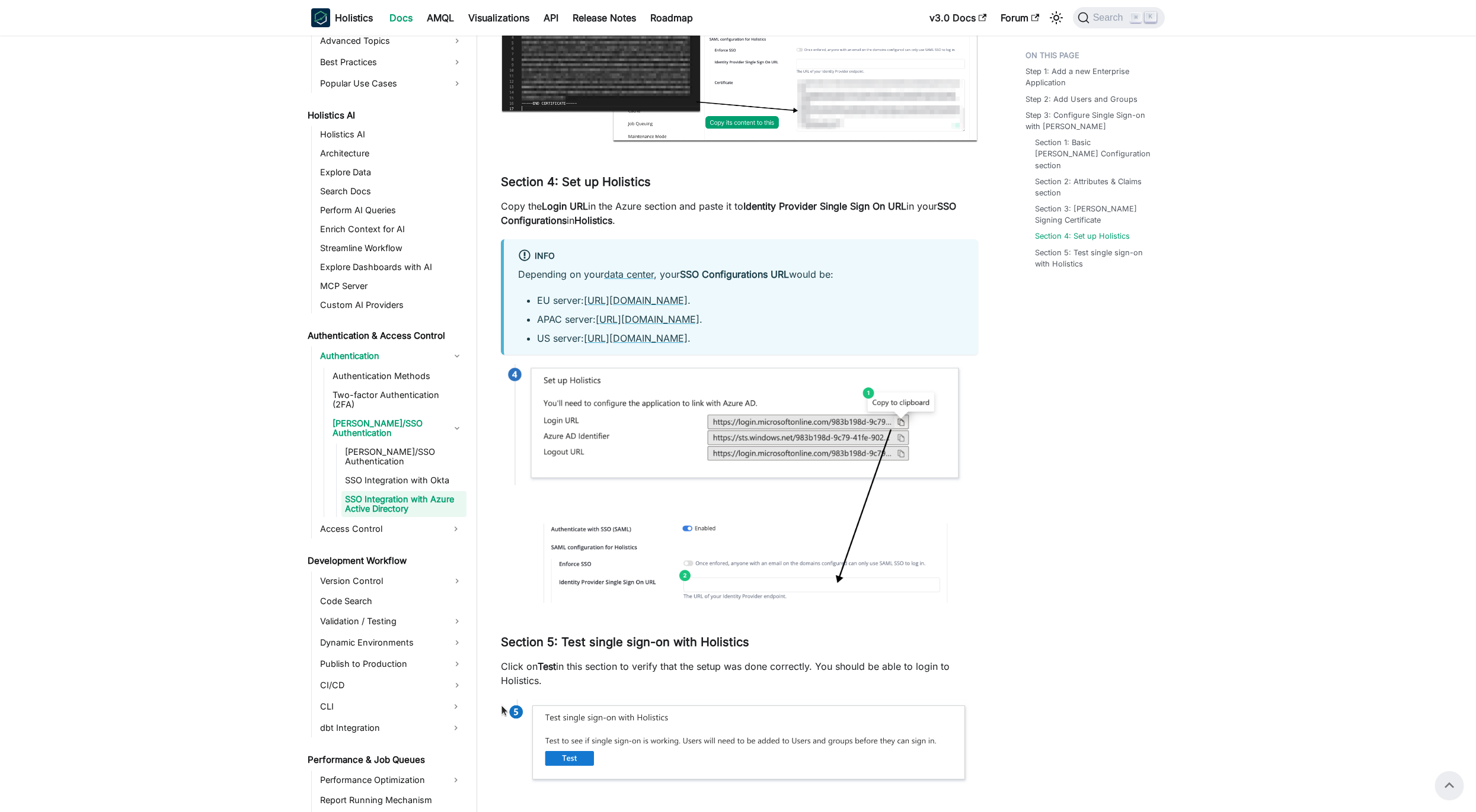
scroll to position [3177, 0]
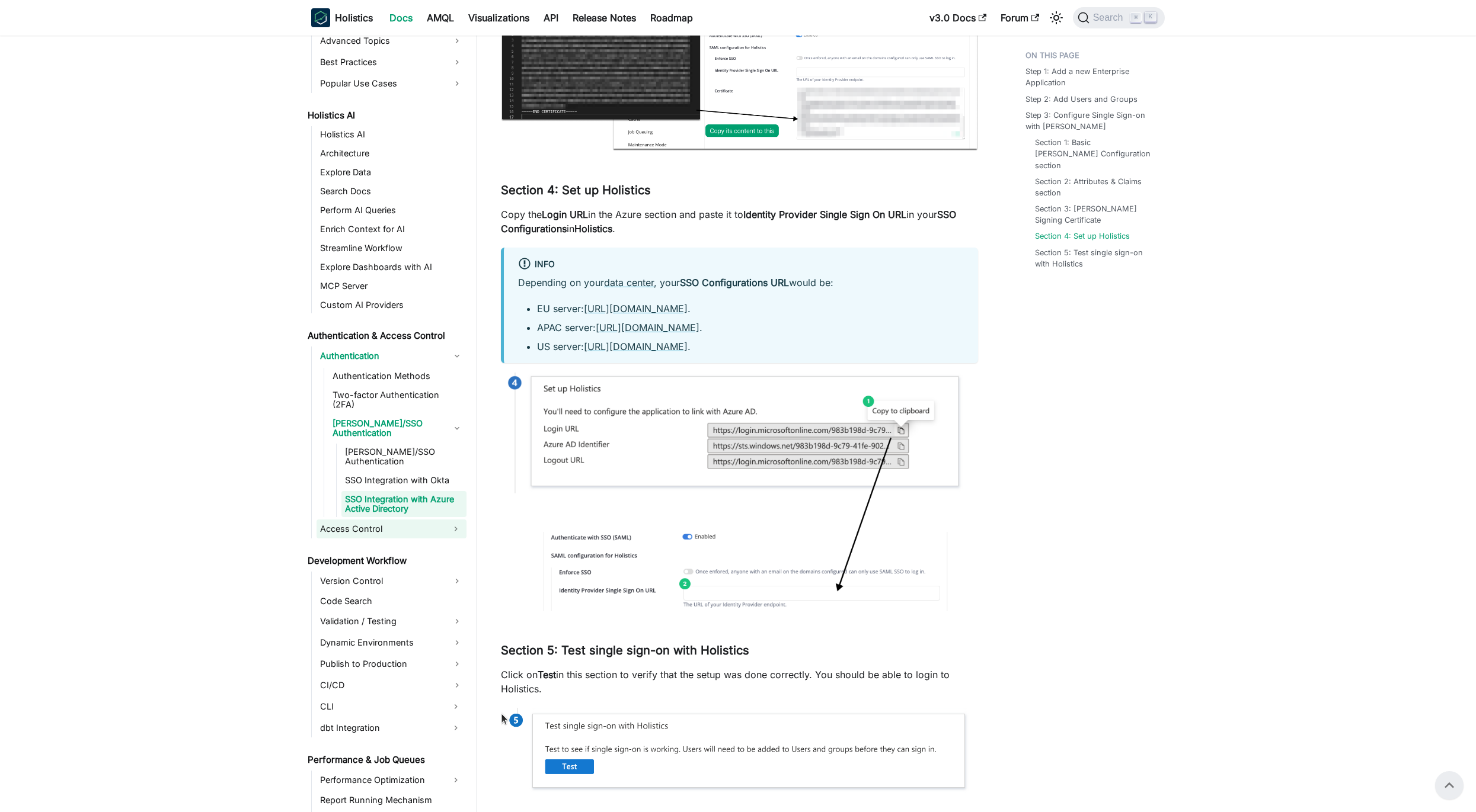
click at [343, 520] on link "Access Control" at bounding box center [381, 529] width 128 height 19
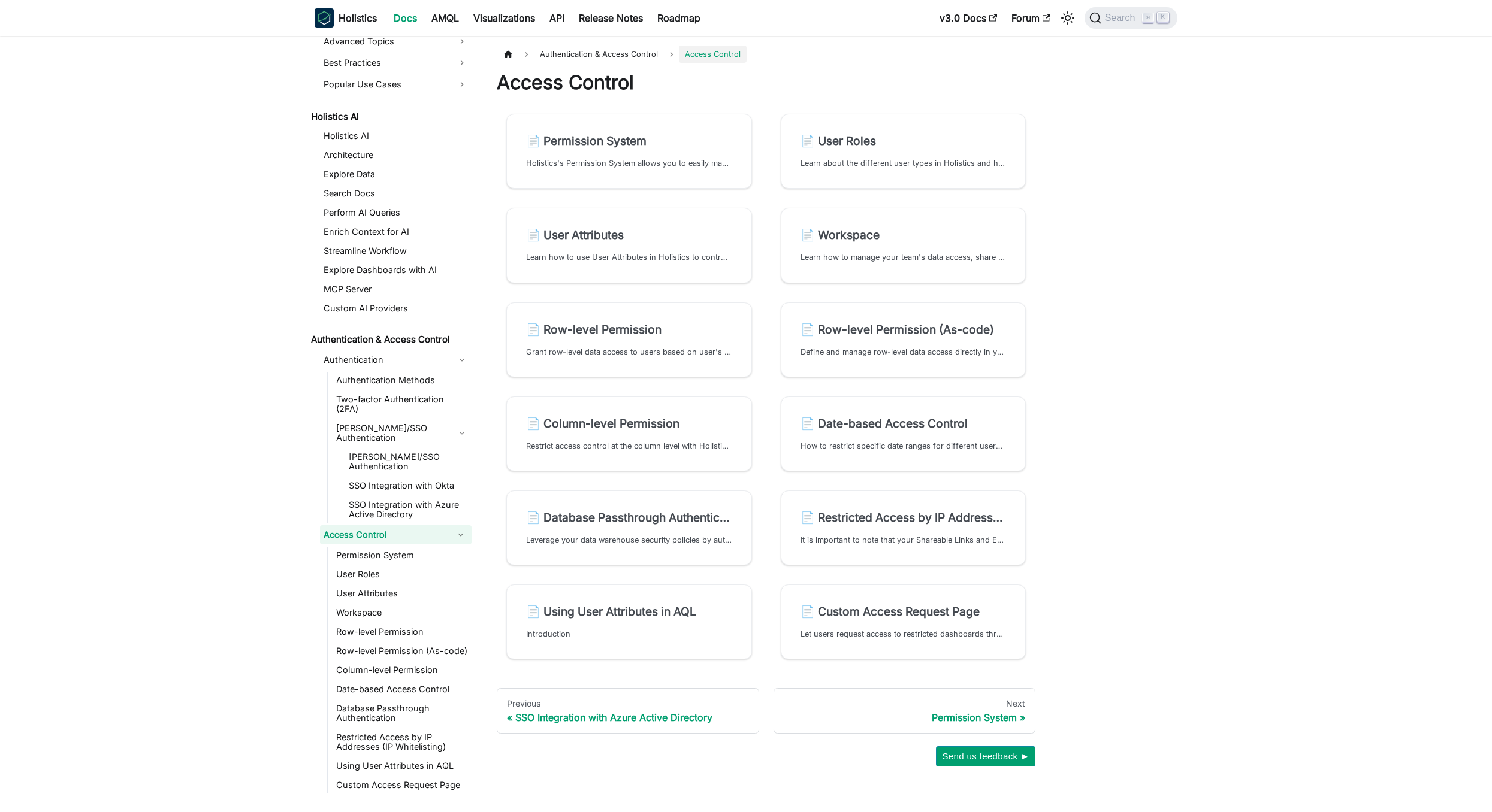
click at [347, 525] on link "Access Control" at bounding box center [385, 534] width 130 height 19
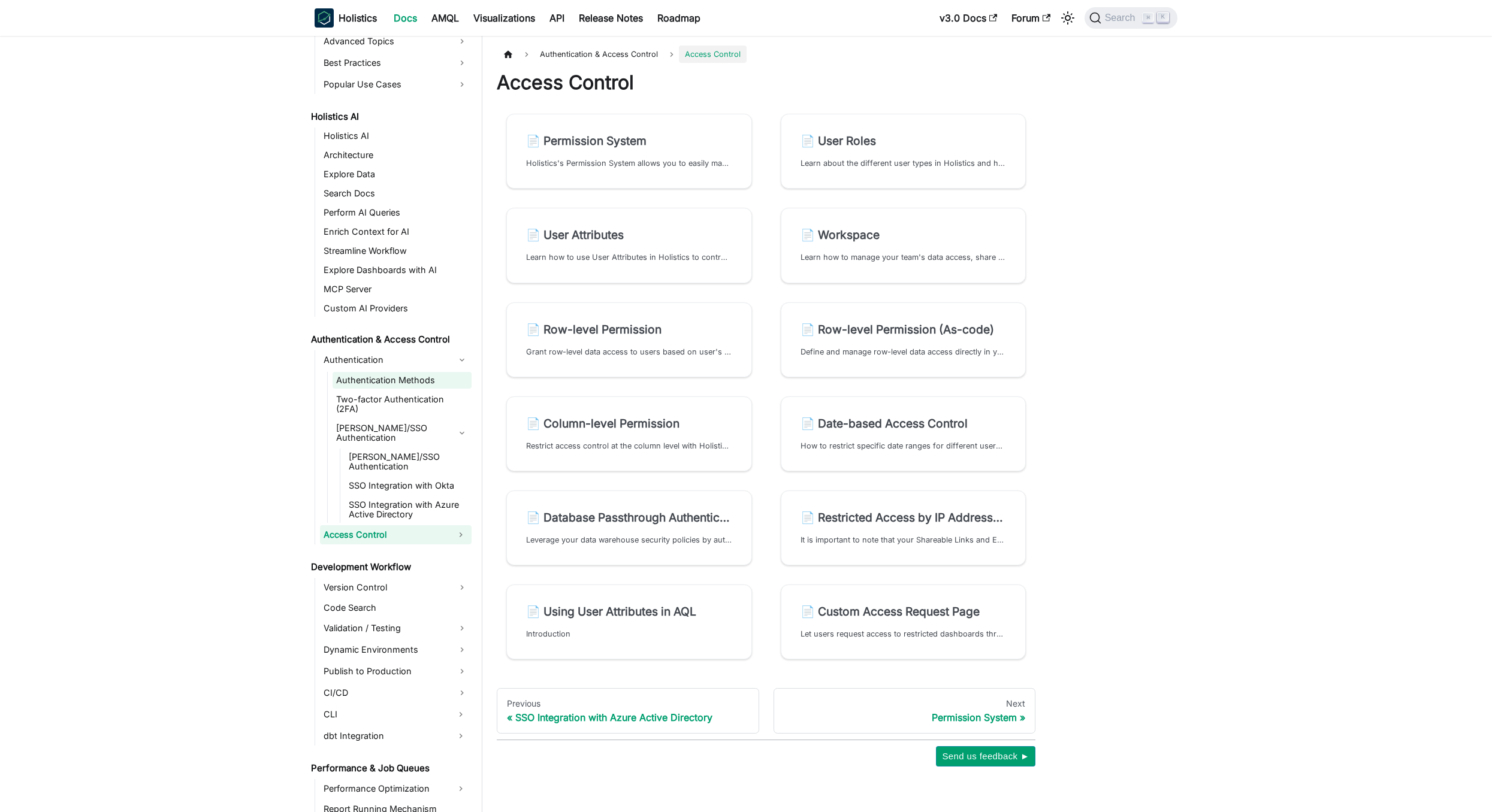
click at [380, 374] on link "Authentication Methods" at bounding box center [402, 380] width 139 height 16
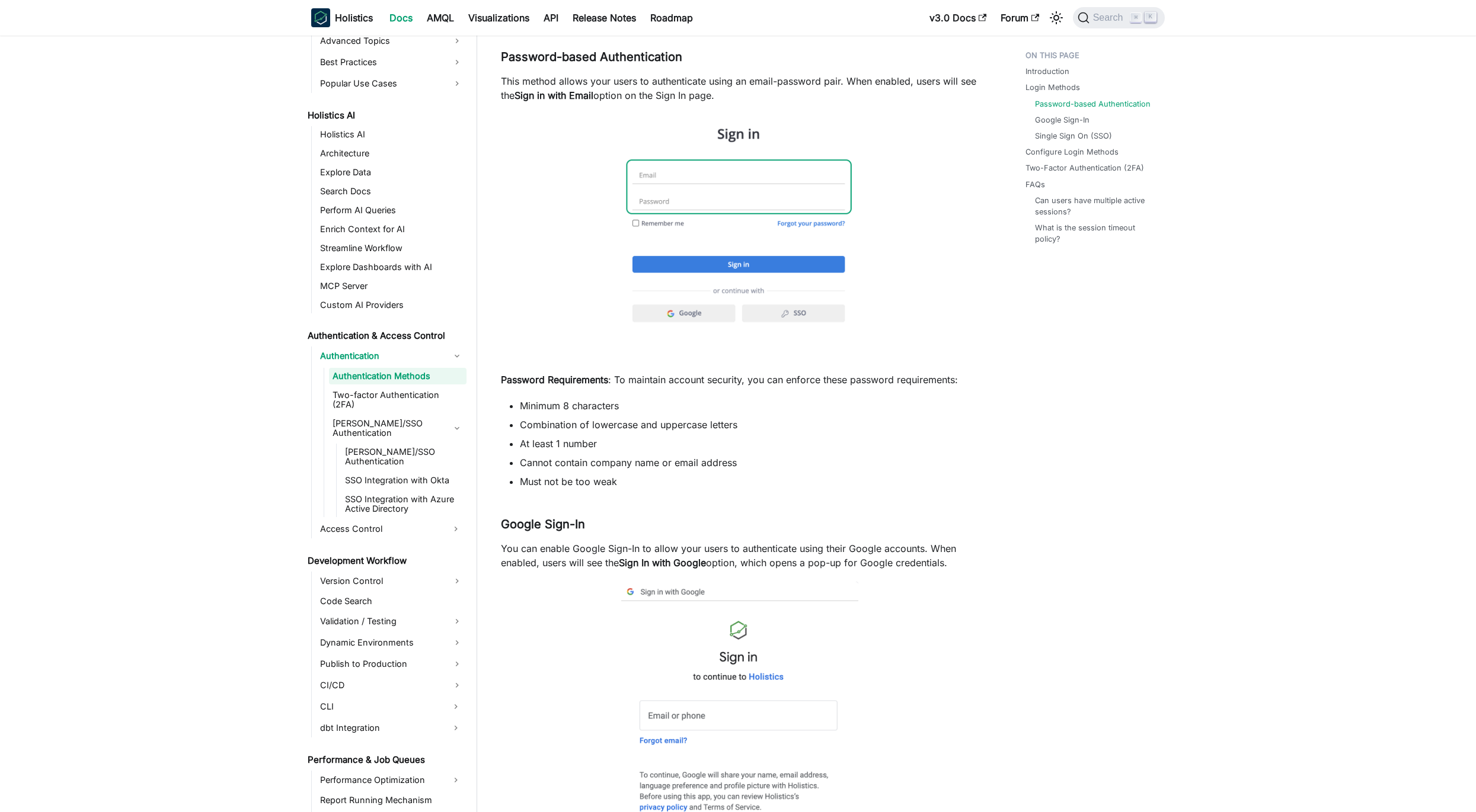
scroll to position [413, 0]
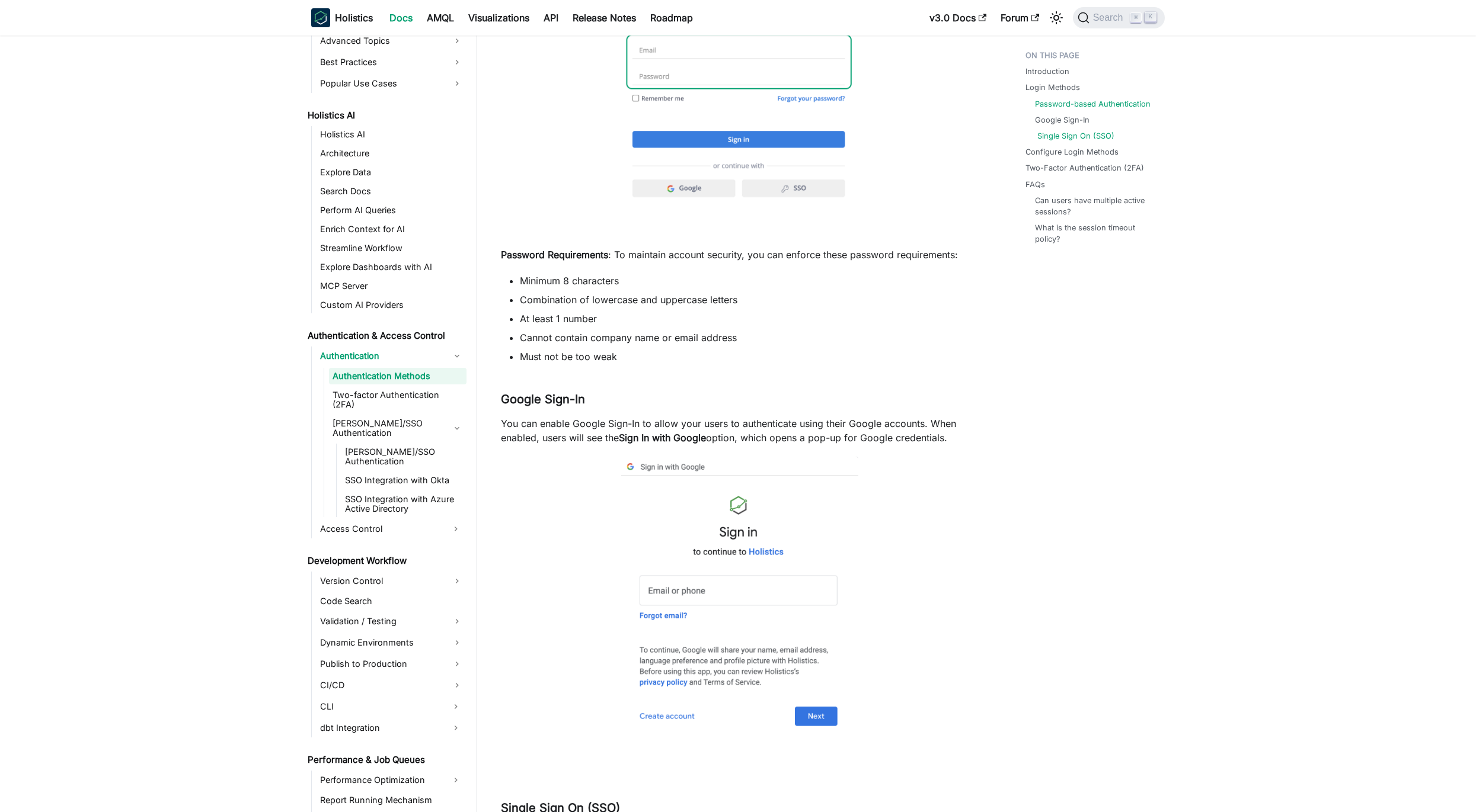
click at [1093, 140] on link "Single Sign On (SSO)" at bounding box center [1076, 136] width 77 height 11
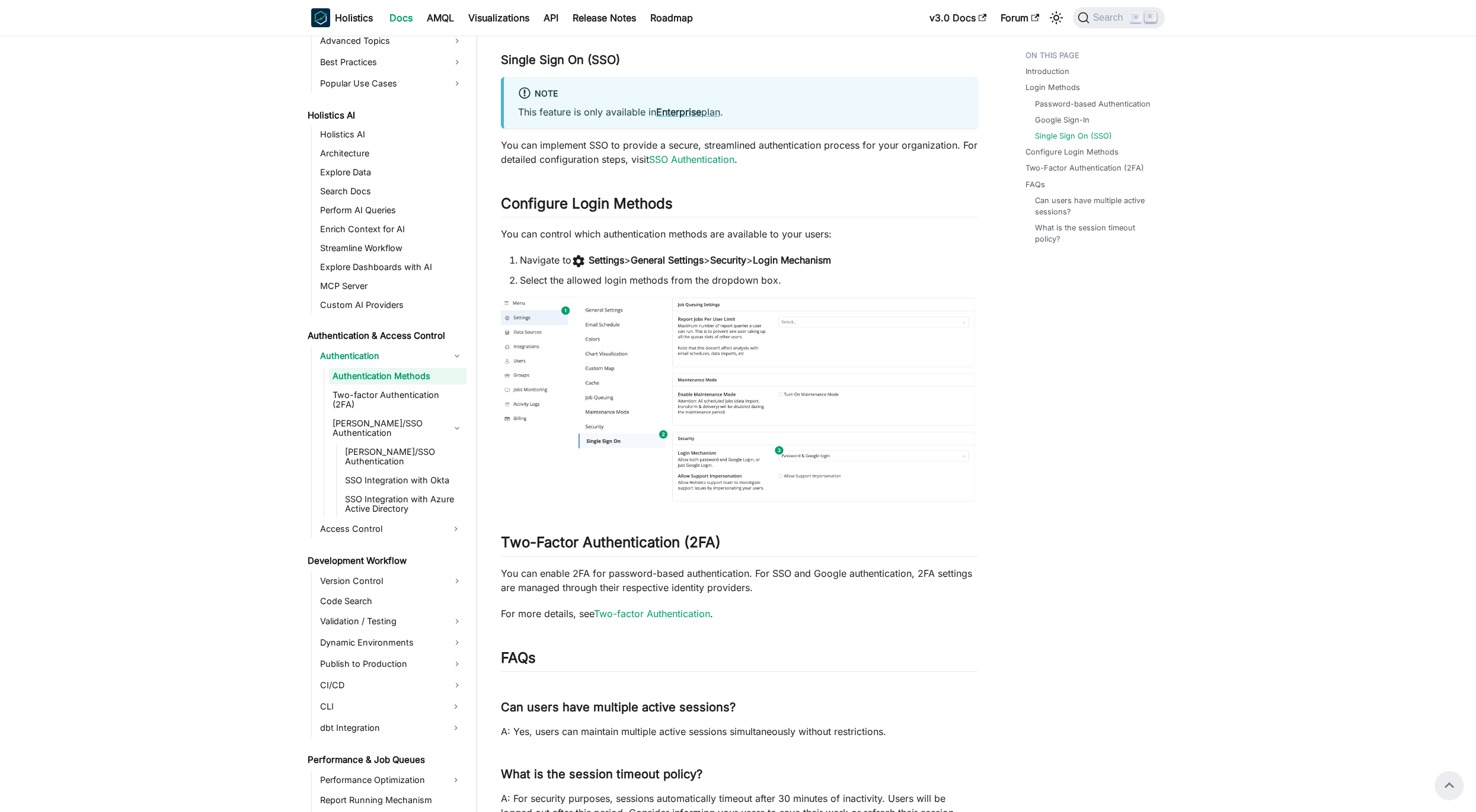
scroll to position [1048, 0]
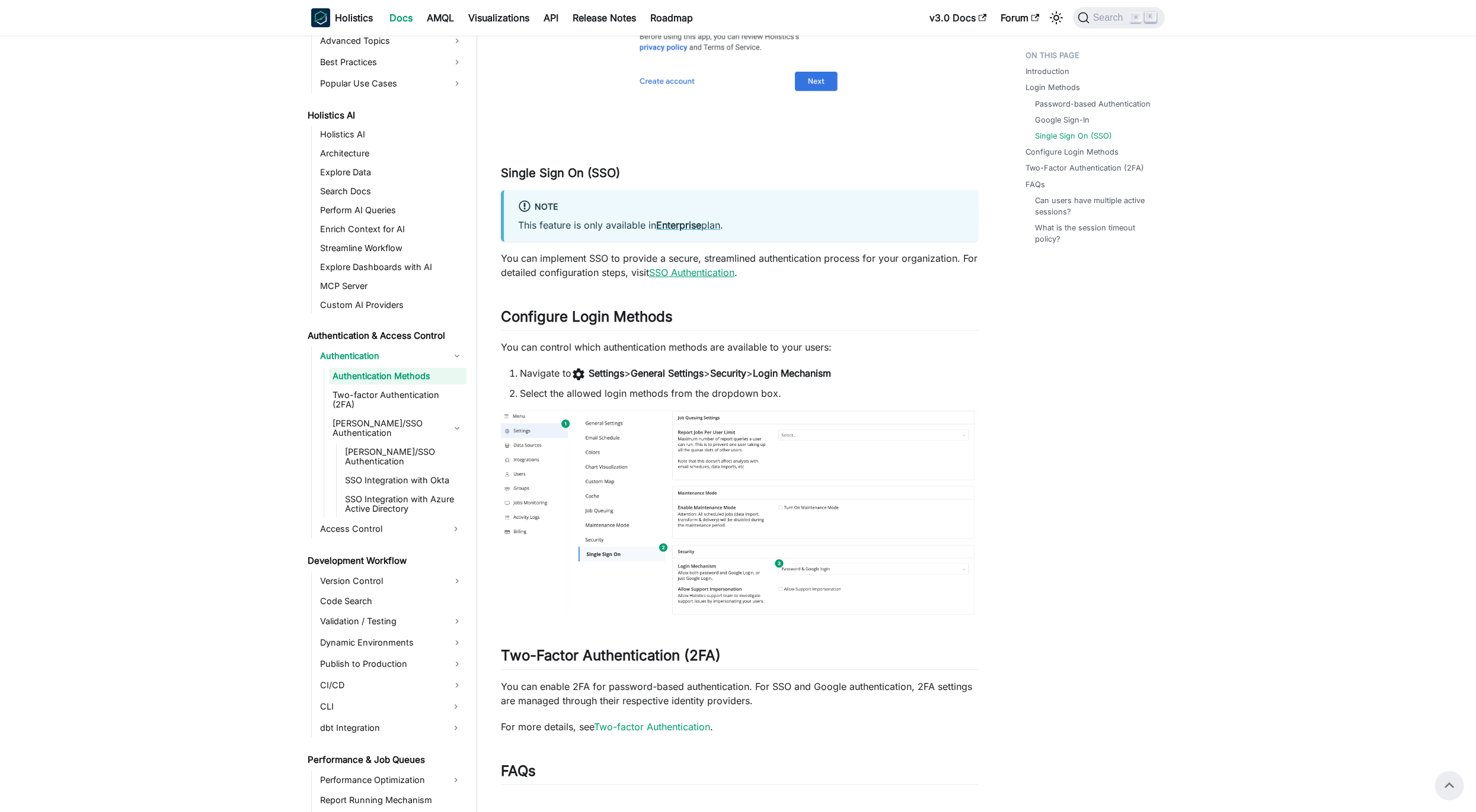
click at [722, 272] on link "SSO Authentication" at bounding box center [691, 272] width 85 height 12
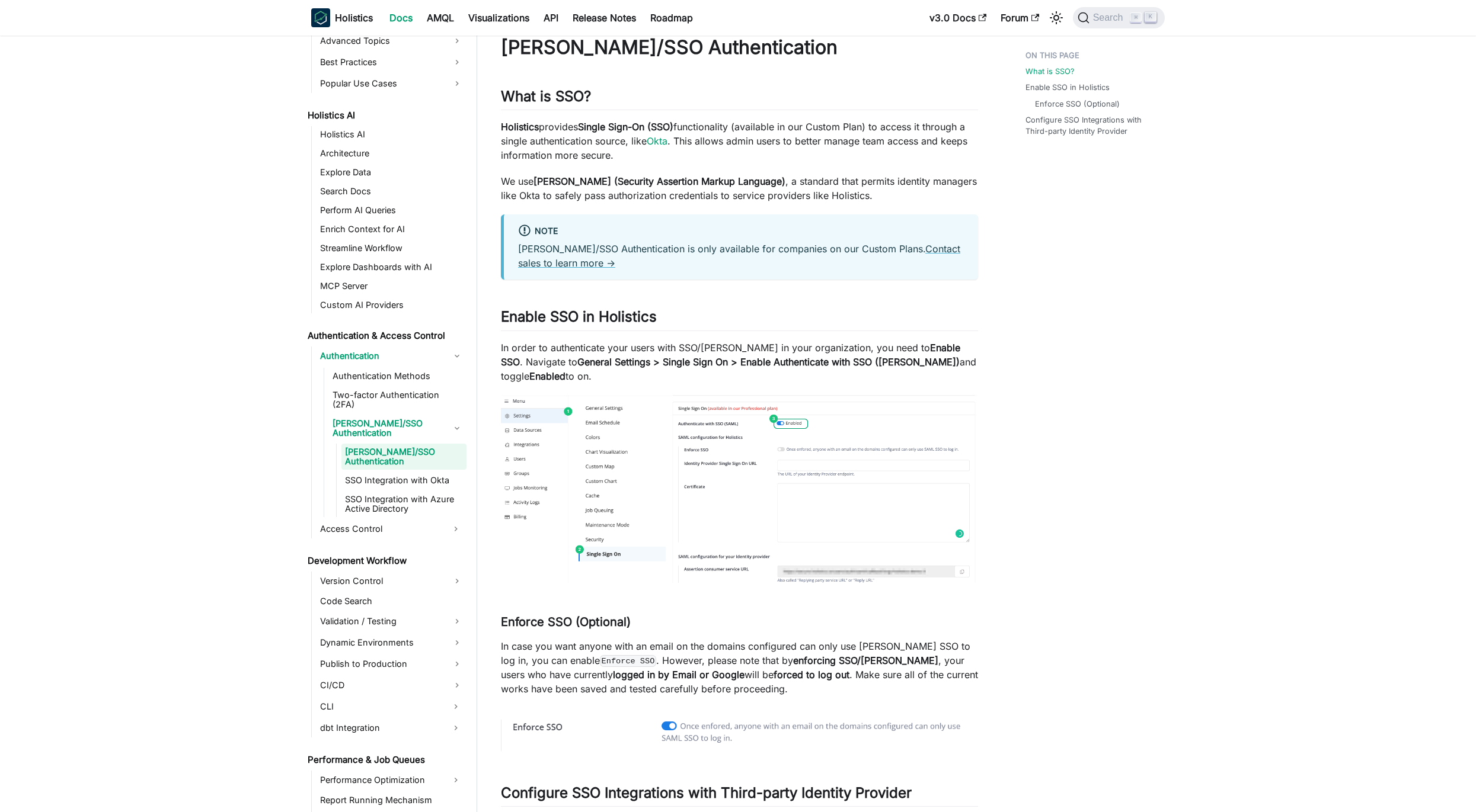
scroll to position [47, 0]
